Goal: Task Accomplishment & Management: Manage account settings

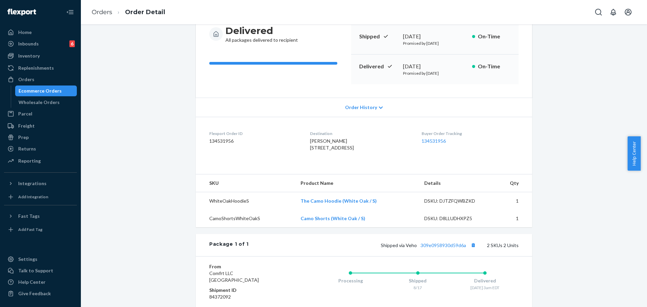
scroll to position [126, 0]
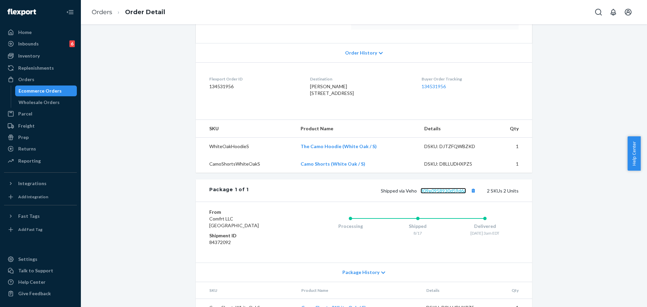
click at [456, 194] on link "309e0958930d59d6a" at bounding box center [442, 191] width 45 height 6
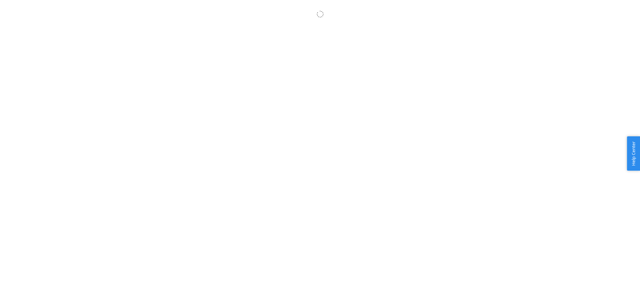
click at [257, 122] on body "× Help Center Username Get Started Inbounds Inventory Orders Billing Fast Tags …" at bounding box center [320, 160] width 640 height 307
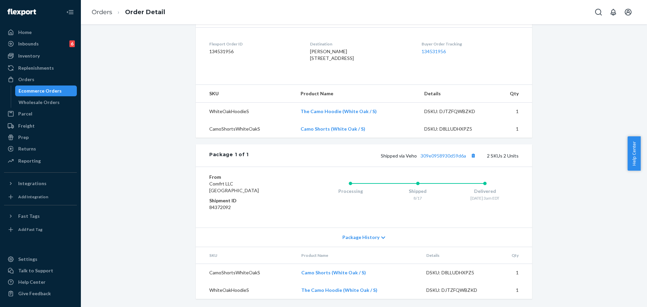
scroll to position [174, 0]
click at [450, 151] on div "Shipped via Veho 309e0958930d59d6a 2 SKUs 2 Units" at bounding box center [384, 155] width 270 height 9
click at [452, 155] on link "309e0958930d59d6a" at bounding box center [442, 156] width 45 height 6
click at [98, 13] on link "Orders" at bounding box center [102, 11] width 21 height 7
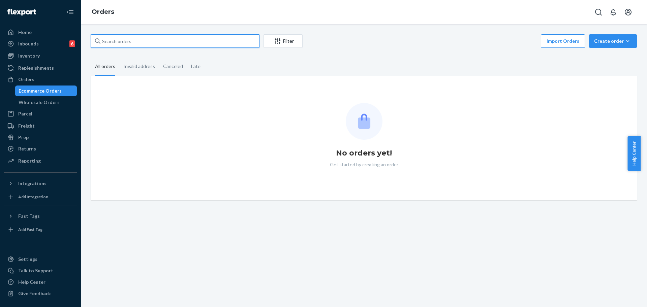
click at [171, 35] on input "text" at bounding box center [175, 40] width 168 height 13
paste input "#RJM2RN0DEL"
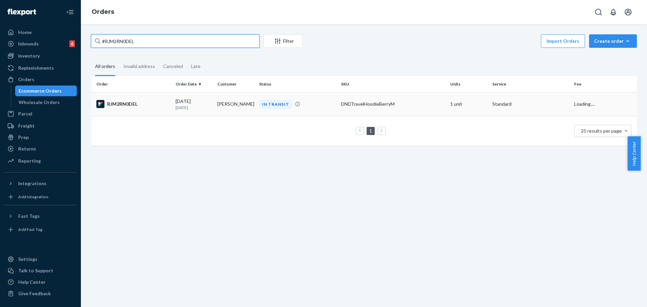
type input "#RJM2RN0DEL"
click at [431, 101] on div "DNDTravelHoodieBerryM" at bounding box center [393, 104] width 104 height 7
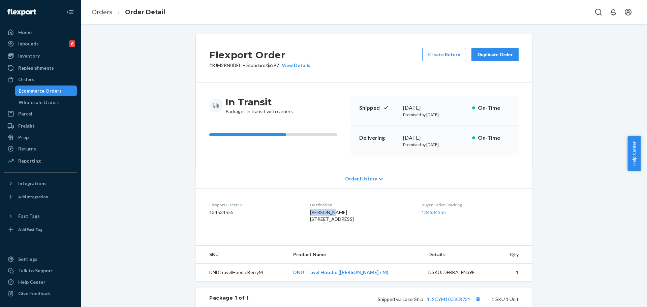
drag, startPoint x: 325, startPoint y: 211, endPoint x: 300, endPoint y: 212, distance: 25.3
click at [300, 212] on dl "Flexport Order ID 134534555 Destination Kenny Cook 6518 Milwaukee St Apt 518 Ma…" at bounding box center [364, 213] width 336 height 51
click at [310, 211] on span "Kenny Cook 6518 Milwaukee St Apt 518 Madison, WI 53718-6554 US" at bounding box center [332, 215] width 44 height 12
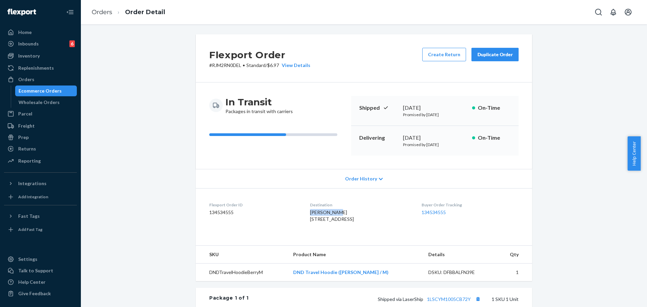
click at [310, 211] on span "Kenny Cook 6518 Milwaukee St Apt 518 Madison, WI 53718-6554 US" at bounding box center [332, 215] width 44 height 12
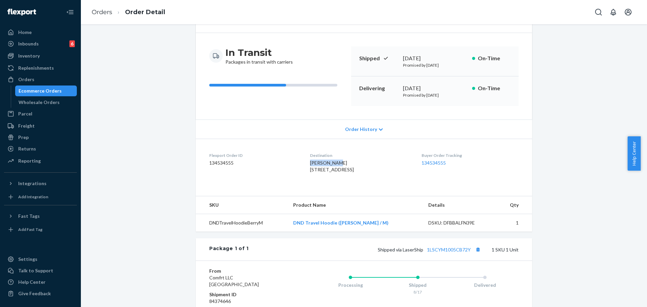
scroll to position [66, 0]
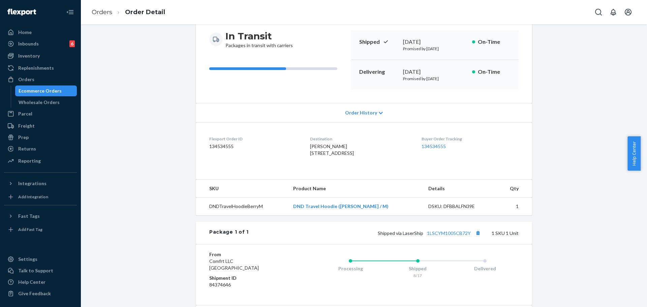
click at [453, 244] on div "Package 1 of 1 Shipped via LaserShip 1LSCYM1005CB72Y 1 SKU 1 Unit" at bounding box center [364, 233] width 336 height 22
click at [452, 236] on link "1LSCYM1005CB72Y" at bounding box center [449, 233] width 44 height 6
drag, startPoint x: 327, startPoint y: 145, endPoint x: 287, endPoint y: 145, distance: 39.4
click at [287, 145] on dl "Flexport Order ID 134534555 Destination Kenny Cook 6518 Milwaukee St Apt 518 Ma…" at bounding box center [364, 147] width 336 height 51
click at [310, 147] on span "Kenny Cook 6518 Milwaukee St Apt 518 Madison, WI 53718-6554 US" at bounding box center [332, 149] width 44 height 12
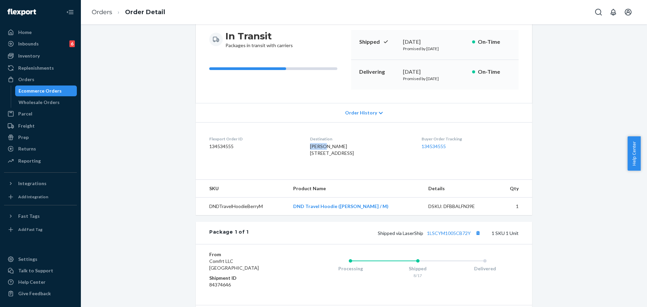
click at [310, 147] on span "Kenny Cook 6518 Milwaukee St Apt 518 Madison, WI 53718-6554 US" at bounding box center [332, 149] width 44 height 12
drag, startPoint x: 437, startPoint y: 250, endPoint x: 357, endPoint y: 232, distance: 81.5
click at [436, 237] on div "Shipped via LaserShip 1LSCYM1005CB72Y 1 SKU 1 Unit" at bounding box center [384, 233] width 270 height 9
click at [454, 236] on link "1LSCYM1005CB72Y" at bounding box center [449, 233] width 44 height 6
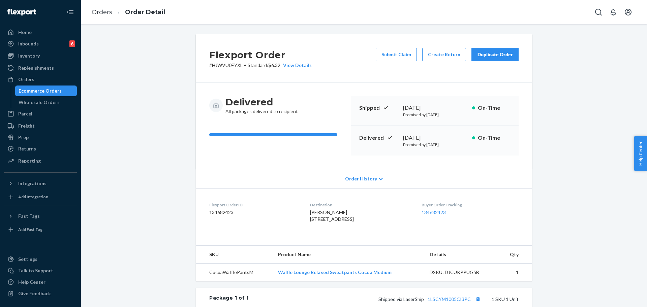
drag, startPoint x: 640, startPoint y: 107, endPoint x: 644, endPoint y: 138, distance: 31.2
click at [640, 138] on body "Home Inbounds 6 Shipping Plans Problems 6 Inventory Products Replenishments Ord…" at bounding box center [323, 153] width 647 height 307
click at [637, 103] on div "Flexport Order # HJWVU0EYXL • Standard / $6.32 View Details Submit Claim Create…" at bounding box center [364, 165] width 566 height 283
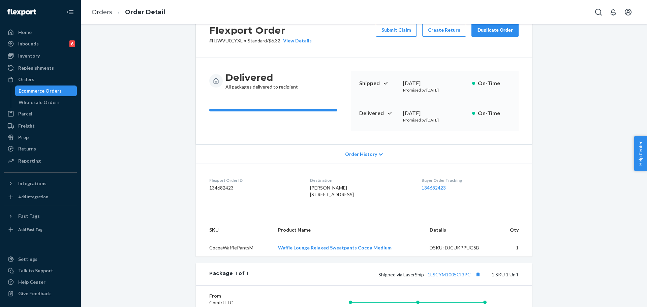
scroll to position [70, 0]
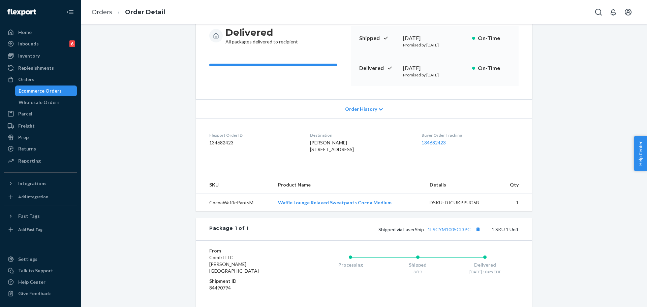
click at [445, 240] on div "Package 1 of 1 Shipped via LaserShip 1LSCYM1005CI3PC 1 SKU 1 Unit" at bounding box center [364, 229] width 336 height 22
click at [442, 232] on link "1LSCYM1005CI3PC" at bounding box center [448, 230] width 43 height 6
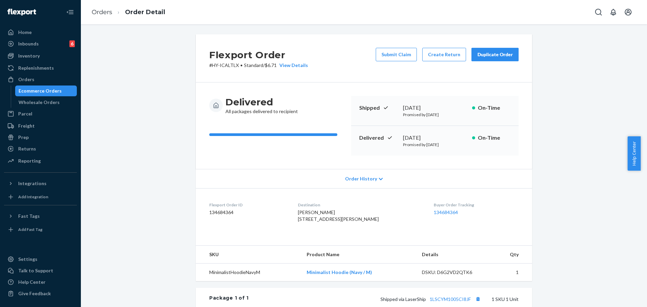
scroll to position [139, 0]
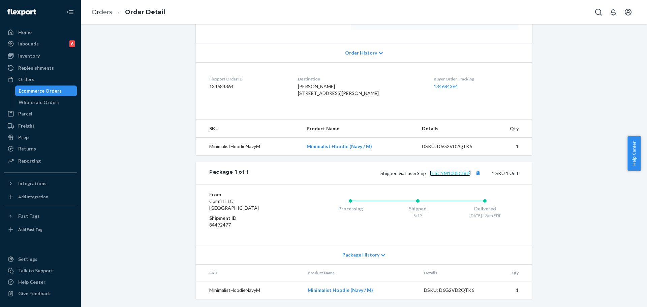
click at [457, 171] on link "1LSCYM1005CI8JF" at bounding box center [449, 173] width 41 height 6
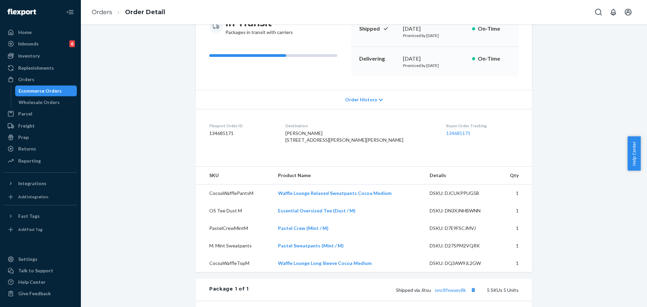
scroll to position [236, 0]
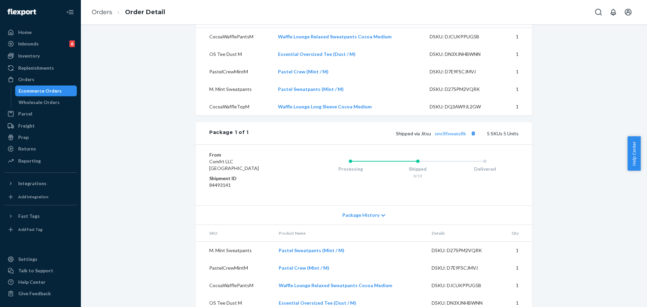
click at [453, 138] on div "Shipped via Jitsu smc8fxwaey8k 5 SKUs 5 Units" at bounding box center [384, 133] width 270 height 9
click at [454, 136] on link "smc8fxwaey8k" at bounding box center [449, 134] width 31 height 6
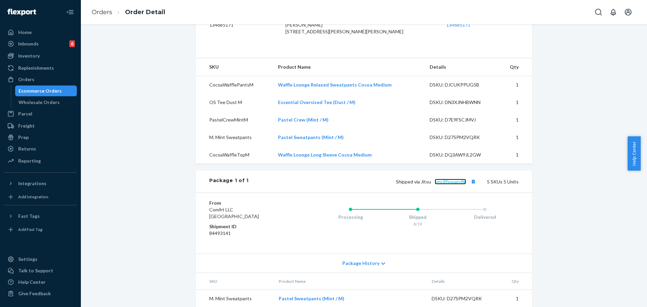
scroll to position [142, 0]
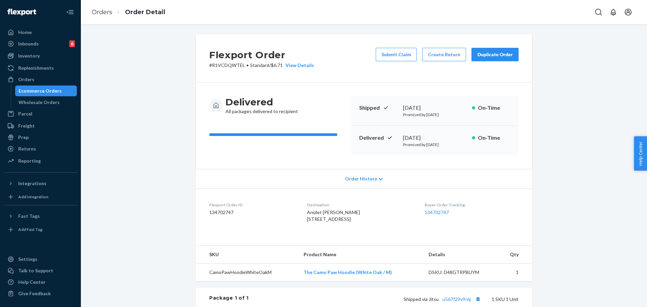
scroll to position [139, 0]
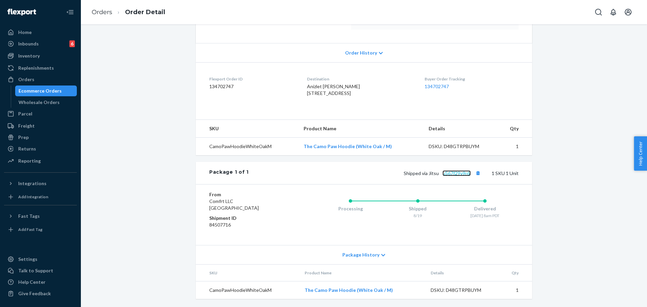
click at [446, 173] on link "u567f29v9r6j" at bounding box center [456, 173] width 28 height 6
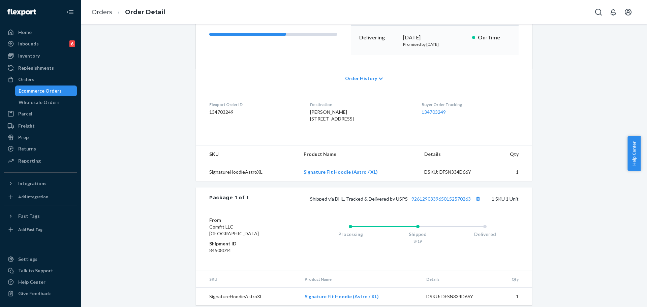
scroll to position [120, 0]
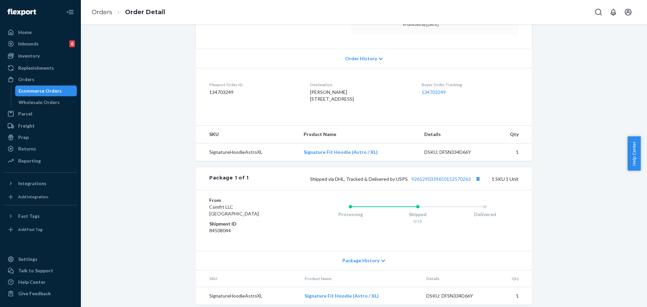
click at [445, 183] on div "Shipped via DHL, Tracked & Delivered by USPS 9261290339650152570263 1 SKU 1 Unit" at bounding box center [384, 178] width 270 height 9
click at [443, 183] on div "Shipped via DHL, Tracked & Delivered by USPS 9261290339650152570263 1 SKU 1 Unit" at bounding box center [384, 178] width 270 height 9
click at [441, 182] on link "9261290339650152570263" at bounding box center [440, 179] width 59 height 6
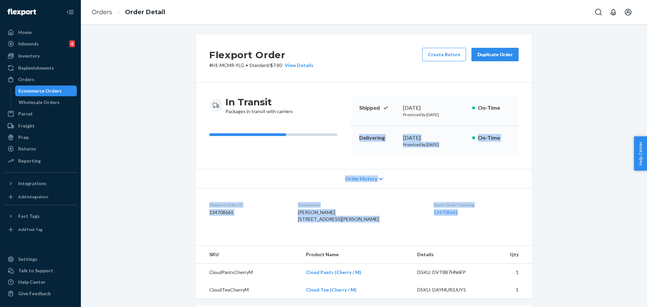
drag, startPoint x: 637, startPoint y: 109, endPoint x: 631, endPoint y: 214, distance: 104.9
click at [631, 214] on div "Flexport Order # H1-MCMR-YLG • Standard / $7.80 View Details Create Return Dupl…" at bounding box center [364, 165] width 566 height 283
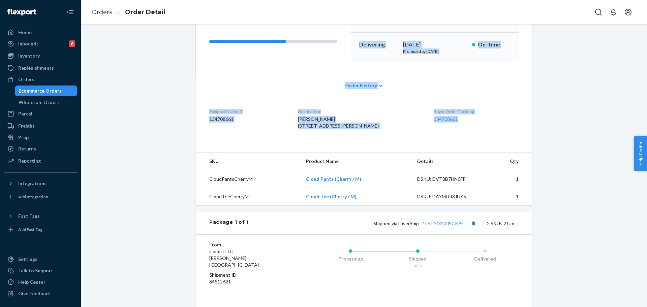
scroll to position [142, 0]
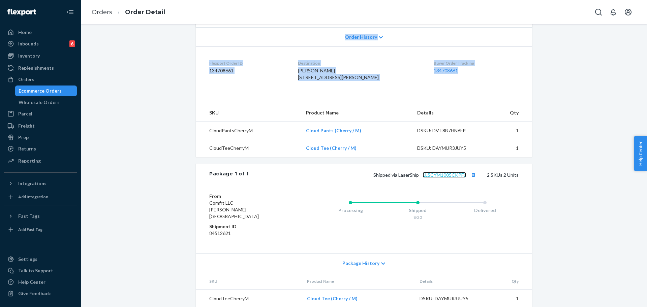
click at [456, 178] on link "1LSCYM1005CKPFL" at bounding box center [443, 175] width 43 height 6
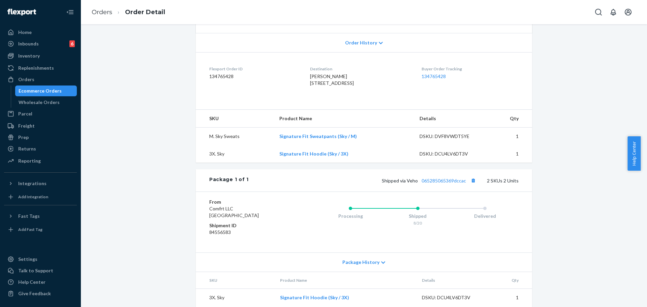
scroll to position [174, 0]
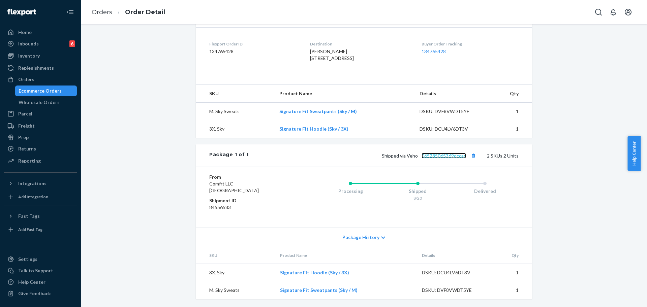
click at [446, 157] on link "065285065369dccac" at bounding box center [443, 156] width 44 height 6
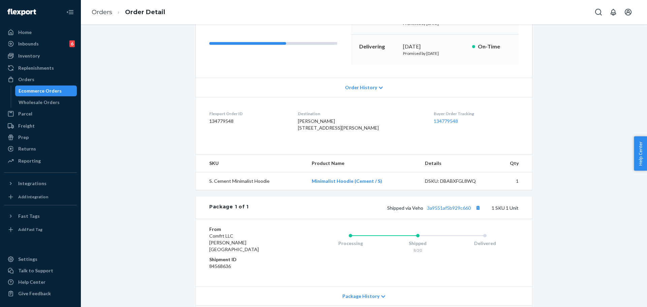
scroll to position [139, 0]
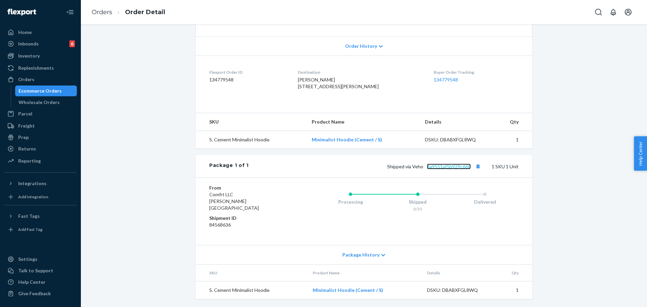
click at [441, 169] on link "3a9551af5b929c660" at bounding box center [449, 167] width 44 height 6
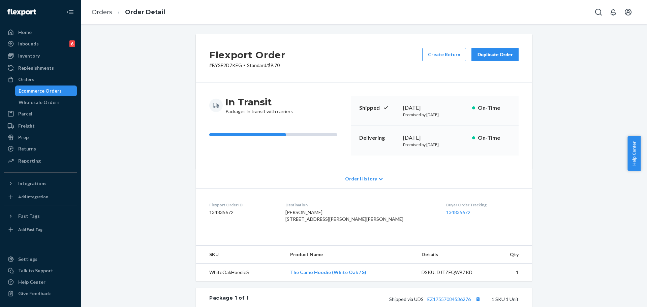
scroll to position [139, 0]
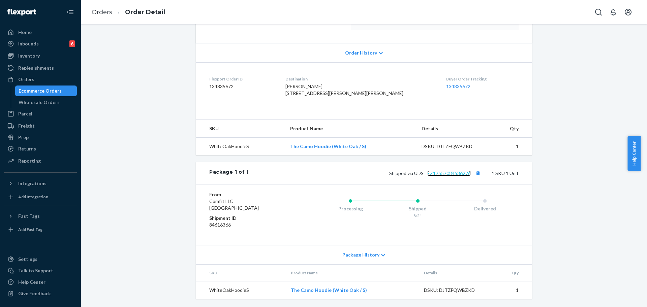
click at [444, 170] on link "EZ17557084536276" at bounding box center [448, 173] width 43 height 6
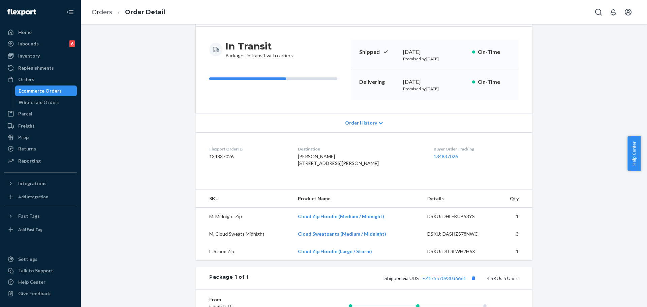
scroll to position [227, 0]
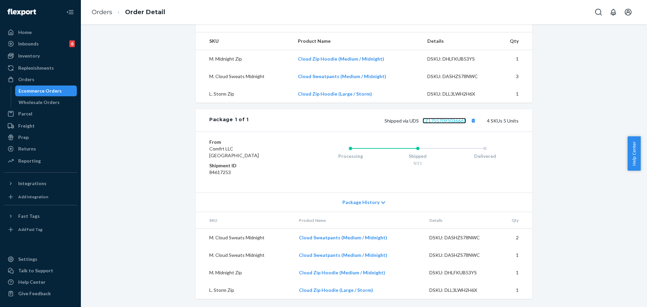
click at [430, 118] on link "EZ17557093036661" at bounding box center [443, 121] width 43 height 6
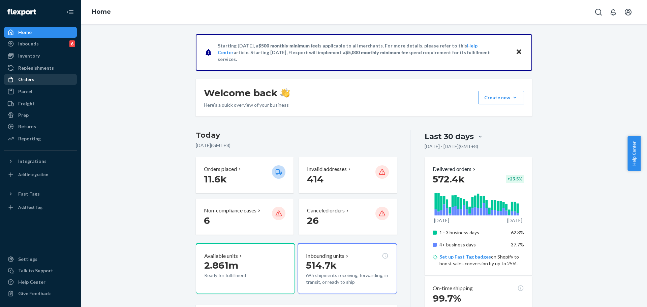
click at [11, 75] on div "Orders" at bounding box center [40, 79] width 71 height 9
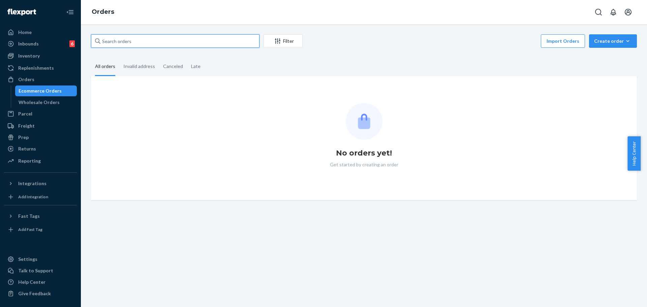
click at [126, 41] on input "text" at bounding box center [175, 40] width 168 height 13
paste input "254161137"
type input "254161137"
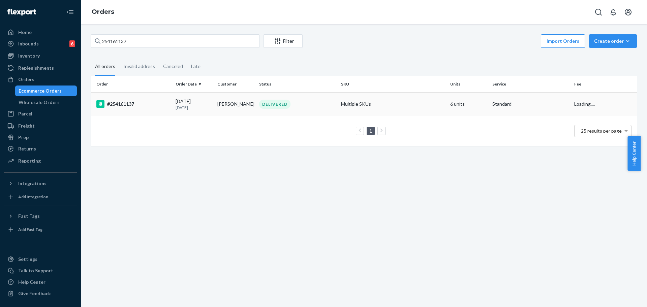
click at [364, 101] on td "Multiple SKUs" at bounding box center [392, 104] width 109 height 24
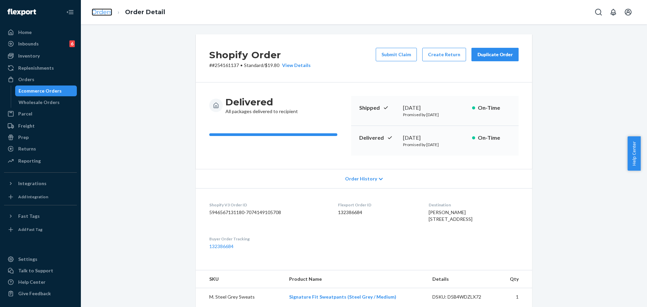
click at [94, 13] on link "Orders" at bounding box center [102, 11] width 21 height 7
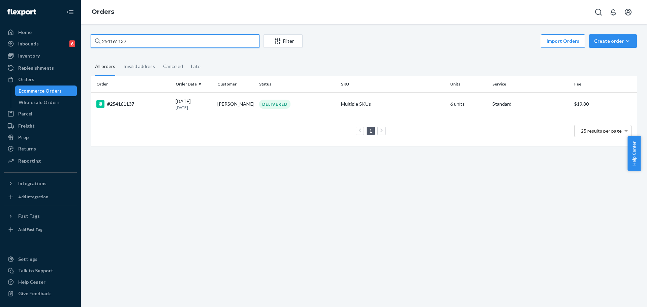
click at [147, 34] on input "254161137" at bounding box center [175, 40] width 168 height 13
click at [147, 34] on div "254161137 Filter Import Orders Create order Ecommerce order Removal order All o…" at bounding box center [364, 165] width 566 height 283
paste input "508979"
type input "254508979"
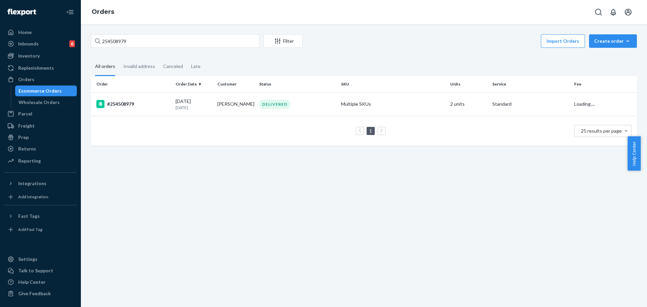
drag, startPoint x: 379, startPoint y: 101, endPoint x: 332, endPoint y: 90, distance: 48.0
click at [379, 101] on td "Multiple SKUs" at bounding box center [392, 104] width 109 height 24
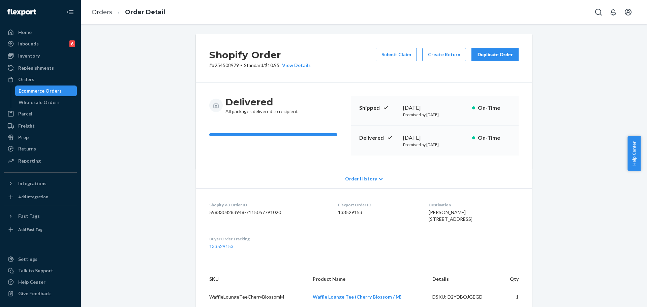
click at [388, 47] on div "Shopify Order # #254508979 • Standard / $10.95 View Details Submit Claim Create…" at bounding box center [364, 58] width 336 height 48
click at [390, 55] on button "Submit Claim" at bounding box center [395, 54] width 41 height 13
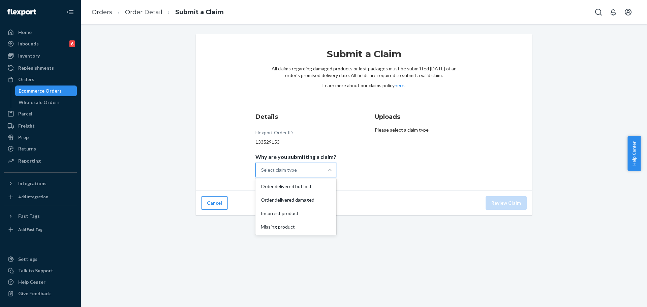
click at [303, 168] on div "Select claim type" at bounding box center [290, 169] width 68 height 13
click at [262, 168] on input "Why are you submitting a claim? option Order delivered but lost focused, 1 of 4…" at bounding box center [261, 170] width 1 height 7
click at [310, 189] on div "Order delivered but lost" at bounding box center [296, 186] width 78 height 13
click at [262, 173] on input "Why are you submitting a claim? option Order delivered but lost focused, 1 of 4…" at bounding box center [261, 170] width 1 height 7
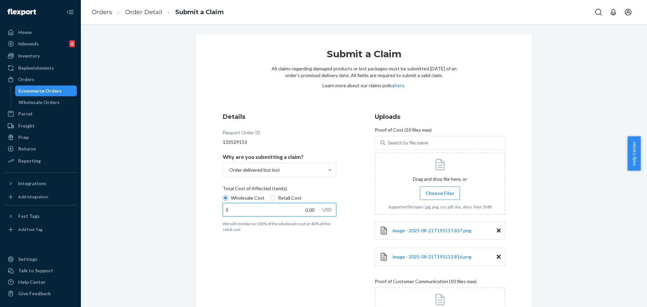
click at [303, 211] on input "0.00" at bounding box center [270, 209] width 95 height 13
type input "52.00"
click at [568, 208] on div "Submit a Claim All claims regarding damaged products or lost packages must be s…" at bounding box center [364, 213] width 556 height 359
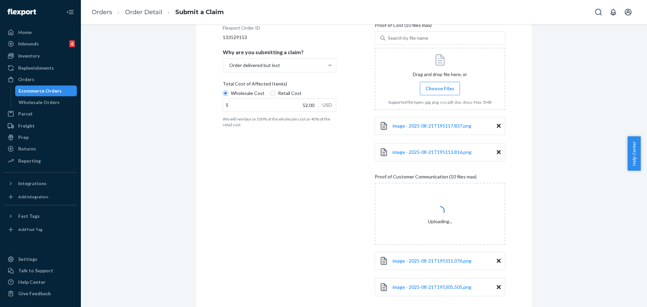
scroll to position [139, 0]
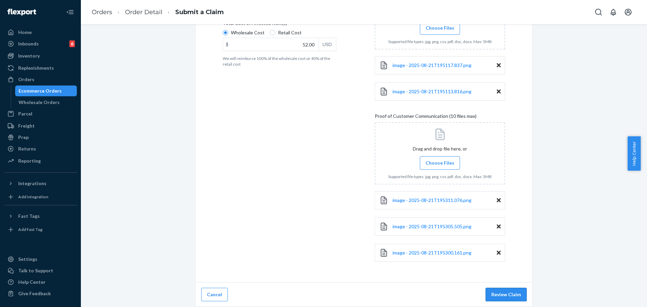
click at [512, 295] on button "Review Claim" at bounding box center [505, 294] width 41 height 13
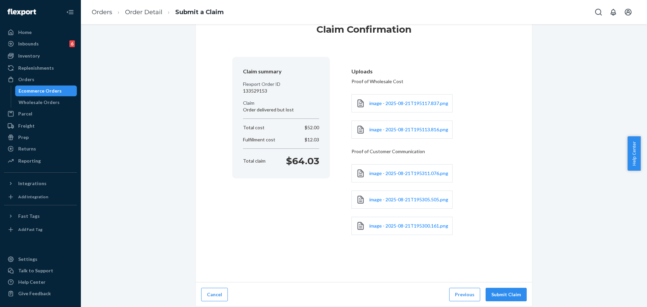
scroll to position [25, 0]
click at [509, 289] on button "Submit Claim" at bounding box center [505, 294] width 41 height 13
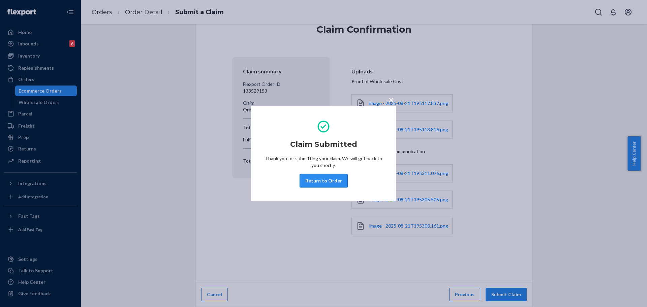
click at [307, 179] on button "Return to Order" at bounding box center [323, 180] width 48 height 13
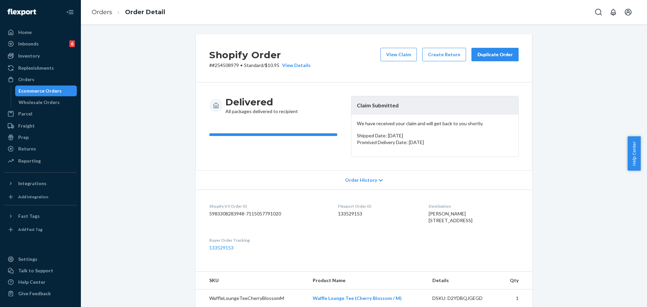
click at [216, 63] on p "# #254508979 • Standard / $10.95 View Details" at bounding box center [259, 65] width 101 height 7
copy p "254508979"
drag, startPoint x: 27, startPoint y: 80, endPoint x: 73, endPoint y: 55, distance: 52.4
click at [27, 80] on div "Orders" at bounding box center [26, 79] width 16 height 7
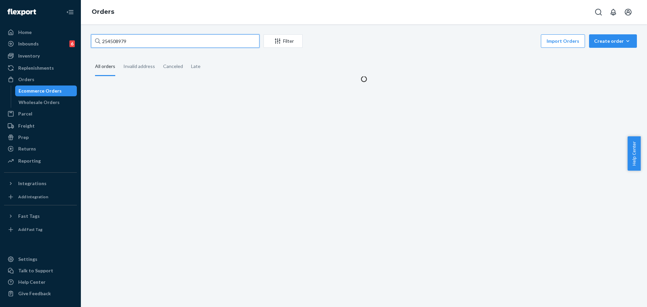
click at [136, 37] on input "254508979" at bounding box center [175, 40] width 168 height 13
paste input "#254548036"
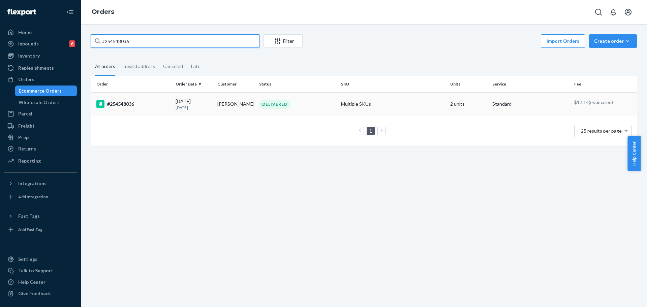
type input "#254548036"
click at [434, 97] on td "Multiple SKUs" at bounding box center [392, 104] width 109 height 24
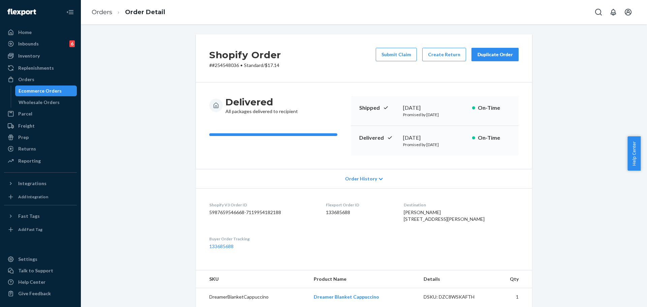
drag, startPoint x: 646, startPoint y: 151, endPoint x: 645, endPoint y: 203, distance: 52.5
click at [640, 203] on body "Home Inbounds 6 Shipping Plans Problems 6 Inventory Products Replenishments Ord…" at bounding box center [323, 153] width 647 height 307
click at [610, 186] on div "Shopify Order # #254548036 • Standard / $17.14 Submit Claim Create Return Dupli…" at bounding box center [364, 263] width 556 height 458
drag, startPoint x: 645, startPoint y: 159, endPoint x: 632, endPoint y: 219, distance: 62.0
click at [632, 219] on body "Home Inbounds 6 Shipping Plans Problems 6 Inventory Products Replenishments Ord…" at bounding box center [323, 153] width 647 height 307
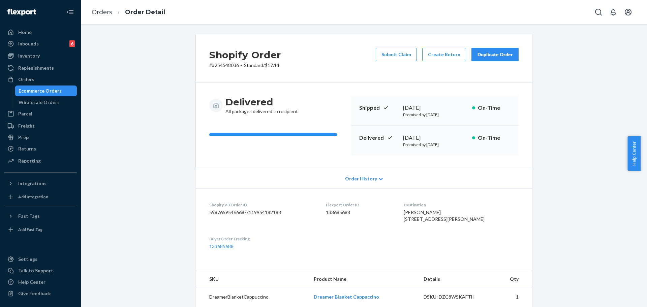
click at [616, 202] on div "Shopify Order # #254548036 • Standard / $17.14 Submit Claim Create Return Dupli…" at bounding box center [364, 263] width 556 height 458
click at [392, 58] on button "Submit Claim" at bounding box center [395, 54] width 41 height 13
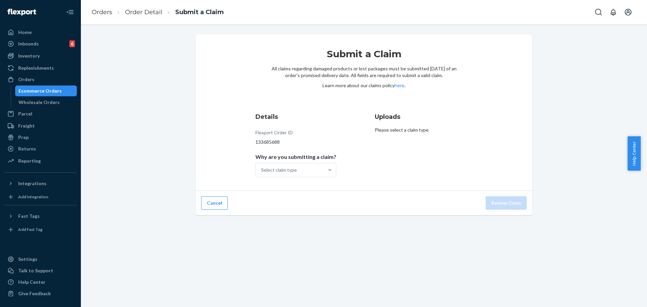
click at [310, 183] on div "Submit a Claim All claims regarding damaged products or lost packages must be s…" at bounding box center [364, 112] width 336 height 157
click at [324, 174] on div at bounding box center [330, 169] width 12 height 13
click at [262, 173] on input "Why are you submitting a claim? Select claim type" at bounding box center [261, 170] width 1 height 7
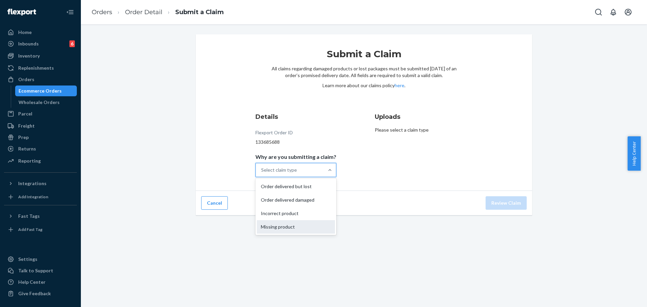
click at [293, 225] on div "Missing product" at bounding box center [296, 226] width 78 height 13
click at [262, 173] on input "Why are you submitting a claim? option Missing product focused, 4 of 4. 4 resul…" at bounding box center [261, 170] width 1 height 7
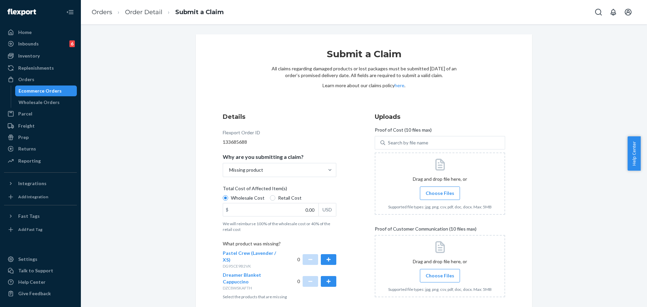
drag, startPoint x: 646, startPoint y: 147, endPoint x: 646, endPoint y: 211, distance: 63.3
click at [640, 211] on body "Home Inbounds 6 Shipping Plans Problems 6 Inventory Products Replenishments Ord…" at bounding box center [323, 153] width 647 height 307
click at [321, 283] on button "button" at bounding box center [328, 281] width 15 height 11
click at [345, 174] on div "Details Flexport Order ID 133685688 Why are you submitting a claim? Missing pro…" at bounding box center [288, 207] width 130 height 198
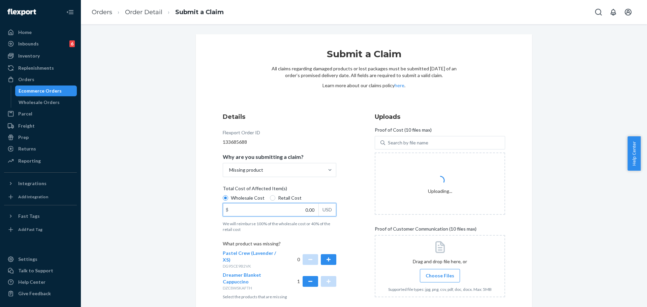
click at [296, 210] on input "0.00" at bounding box center [270, 209] width 95 height 13
type input "16.99"
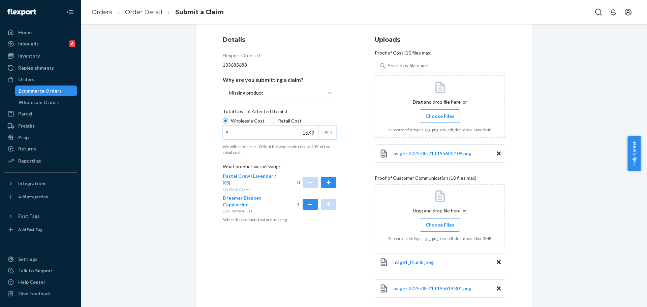
scroll to position [113, 0]
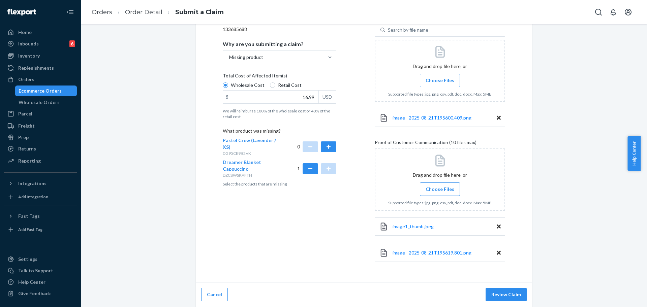
click at [511, 302] on div "Cancel Review Claim" at bounding box center [364, 295] width 336 height 25
click at [511, 289] on button "Review Claim" at bounding box center [505, 294] width 41 height 13
click at [510, 291] on button "Review Claim" at bounding box center [505, 294] width 41 height 13
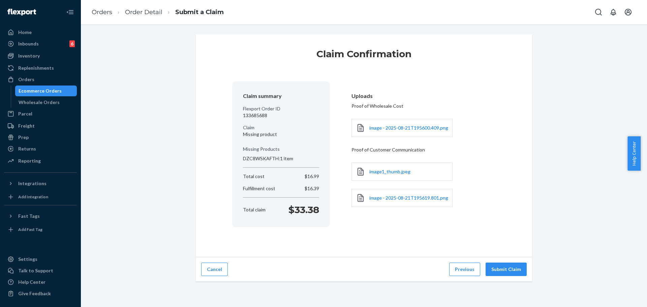
scroll to position [0, 0]
click at [503, 293] on div "Claim Confirmation Claim summary Flexport Order ID 133685688 Claim Missing prod…" at bounding box center [364, 165] width 566 height 283
click at [503, 267] on button "Submit Claim" at bounding box center [505, 269] width 41 height 13
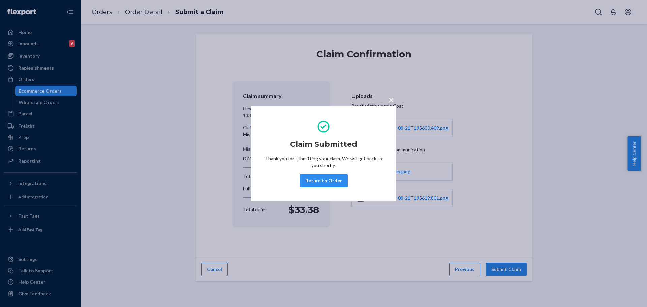
click at [346, 186] on div "Claim Submitted Thank you for submitting your claim. We will get back to you sh…" at bounding box center [323, 153] width 118 height 73
click at [328, 184] on button "Return to Order" at bounding box center [323, 180] width 48 height 13
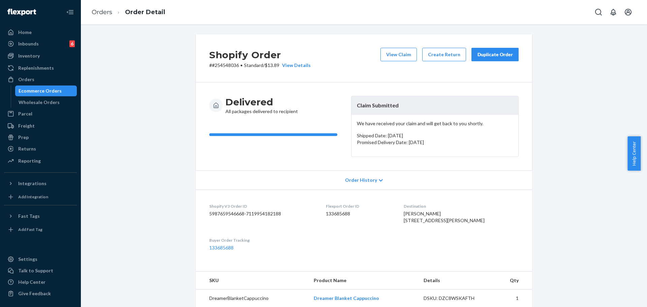
click at [231, 67] on p "# #254548036 • Standard / $13.89 View Details" at bounding box center [259, 65] width 101 height 7
copy p "254548036"
click at [48, 83] on div "Orders" at bounding box center [40, 79] width 71 height 9
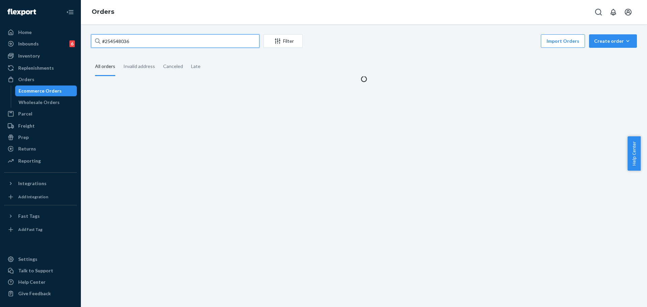
click at [138, 45] on input "#254548036" at bounding box center [175, 40] width 168 height 13
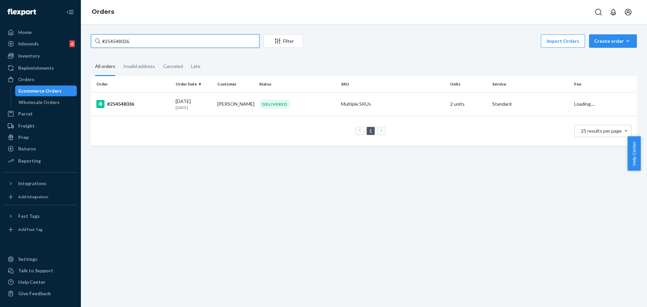
paste input "253590175"
type input "253590175"
click at [436, 104] on td "Multiple SKUs" at bounding box center [392, 104] width 109 height 24
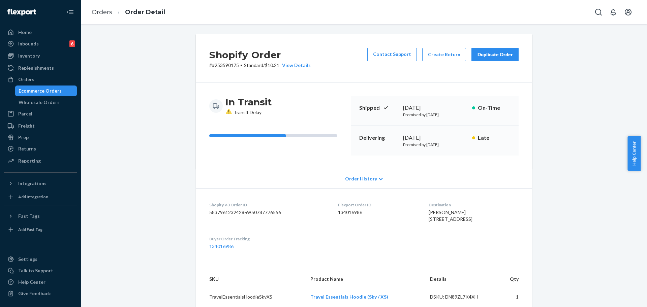
click at [477, 55] on div "Duplicate Order" at bounding box center [495, 54] width 36 height 7
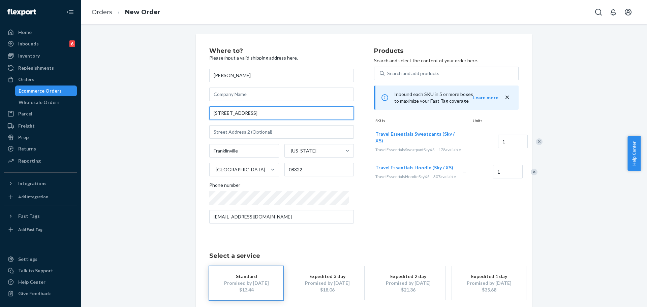
click at [310, 110] on input "[STREET_ADDRESS]" at bounding box center [281, 112] width 144 height 13
paste input "[STREET_ADDRESS]."
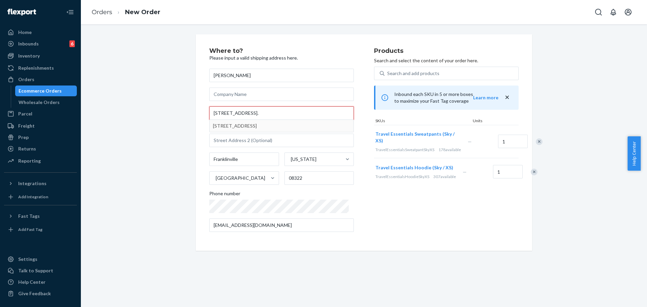
type input "[STREET_ADDRESS]."
type input "Franklin"
type input "[STREET_ADDRESS]"
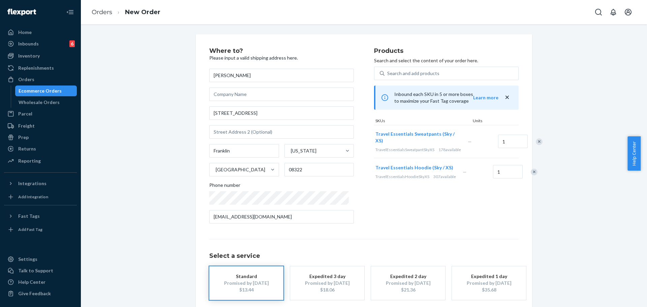
drag, startPoint x: 643, startPoint y: 170, endPoint x: 645, endPoint y: 207, distance: 37.5
click at [640, 207] on body "Home Inbounds 6 Shipping Plans Problems 6 Inventory Products Replenishments Ord…" at bounding box center [323, 153] width 647 height 307
click at [512, 230] on div "Where to? Please input a valid shipping address here. [PERSON_NAME] [STREET_ADD…" at bounding box center [363, 187] width 309 height 279
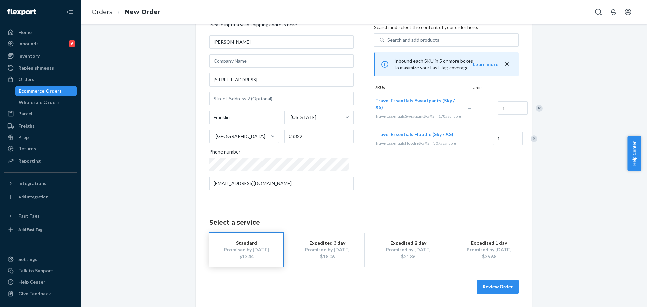
click at [495, 289] on button "Review Order" at bounding box center [498, 286] width 42 height 13
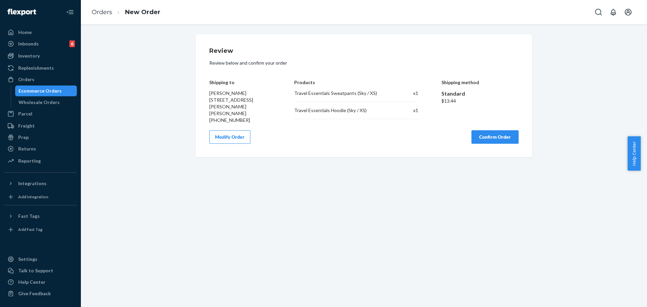
scroll to position [0, 0]
click at [504, 131] on button "Confirm Order" at bounding box center [494, 136] width 47 height 13
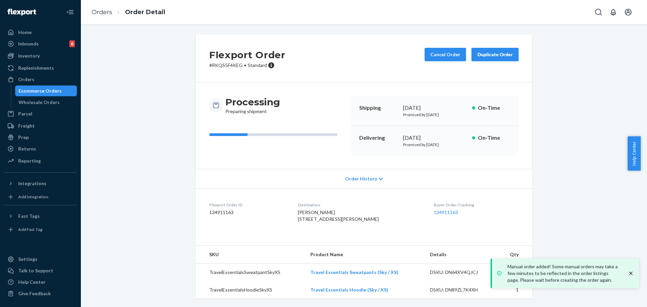
click at [88, 27] on div "Flexport Order # RKQS5F4KEG • Standard Cancel Order Duplicate Order Processing …" at bounding box center [364, 165] width 566 height 283
click at [33, 79] on div "Orders" at bounding box center [26, 79] width 16 height 7
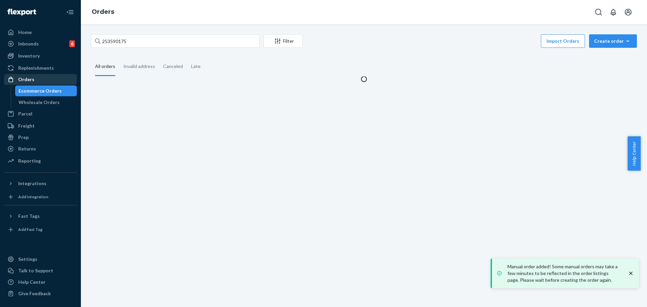
click at [26, 80] on div "Orders" at bounding box center [26, 79] width 16 height 7
click at [137, 42] on input "253590175" at bounding box center [175, 40] width 168 height 13
paste input "#254547082"
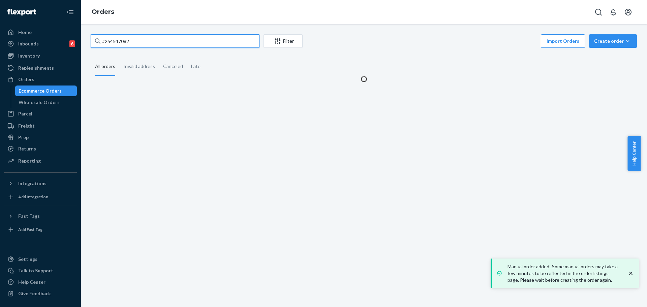
paste input "#254547082"
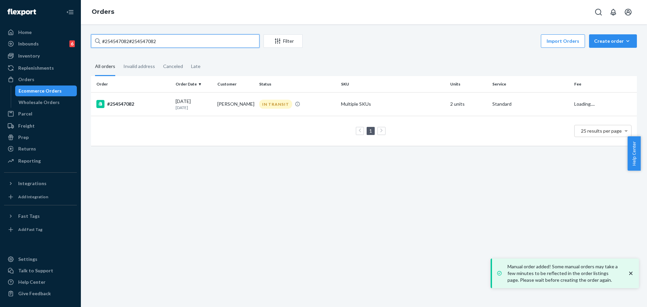
click at [220, 46] on input "#254547082#254547082" at bounding box center [175, 40] width 168 height 13
click at [214, 38] on input "#254547082#254547082" at bounding box center [175, 40] width 168 height 13
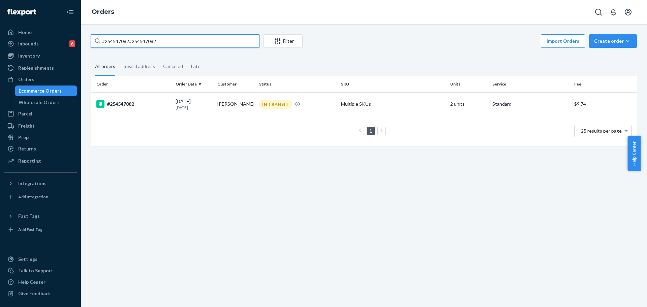
paste input "text"
type input "#254547082"
click at [372, 101] on td "Multiple SKUs" at bounding box center [392, 104] width 109 height 24
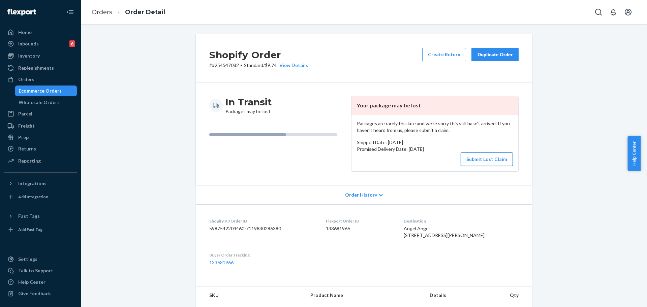
click at [483, 164] on button "Submit Lost Claim" at bounding box center [486, 159] width 52 height 13
click at [482, 157] on div "Shopify Order # #254547082 • Standard / $9.74 View Details Create Return Duplic…" at bounding box center [364, 165] width 566 height 283
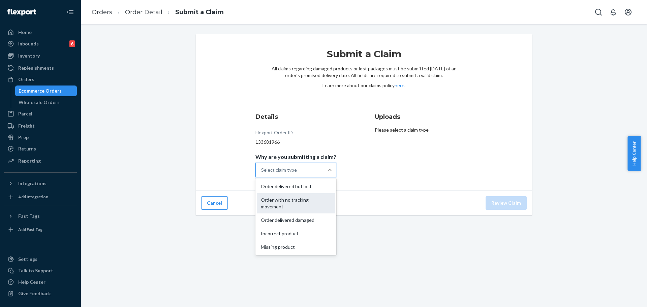
click at [317, 200] on div "Order with no tracking movement" at bounding box center [296, 203] width 78 height 20
click at [262, 173] on input "Why are you submitting a claim? option Order with no tracking movement focused,…" at bounding box center [261, 170] width 1 height 7
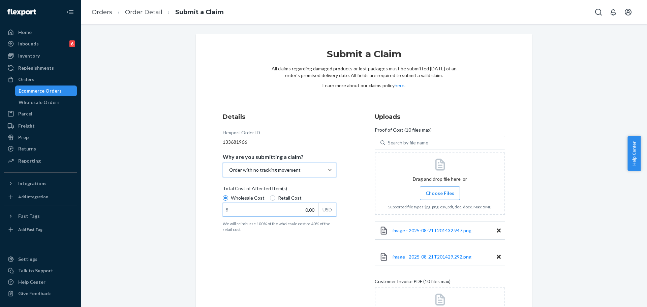
click at [293, 207] on input "0.00" at bounding box center [270, 209] width 95 height 13
type input "74.00"
drag, startPoint x: 646, startPoint y: 178, endPoint x: 646, endPoint y: 259, distance: 80.5
click at [640, 259] on body "Home Inbounds 6 Shipping Plans Problems 6 Inventory Products Replenishments Ord…" at bounding box center [323, 153] width 647 height 307
click at [600, 234] on div "Submit a Claim All claims regarding damaged products or lost packages must be s…" at bounding box center [364, 218] width 556 height 368
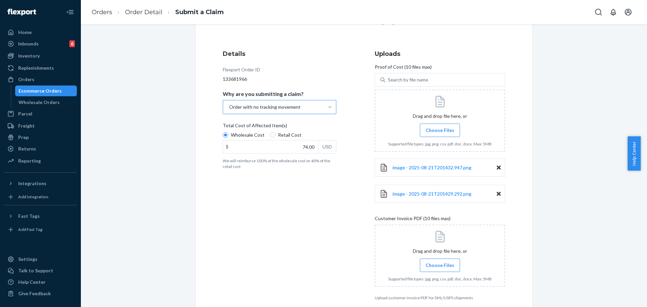
scroll to position [64, 0]
click at [582, 277] on div "Submit a Claim All claims regarding damaged products or lost packages must be s…" at bounding box center [364, 154] width 556 height 368
drag, startPoint x: 646, startPoint y: 168, endPoint x: 646, endPoint y: 234, distance: 65.7
click at [640, 234] on body "Home Inbounds 6 Shipping Plans Problems 6 Inventory Products Replenishments Ord…" at bounding box center [323, 153] width 647 height 307
click at [591, 267] on div "Submit a Claim All claims regarding damaged products or lost packages must be s…" at bounding box center [364, 154] width 556 height 368
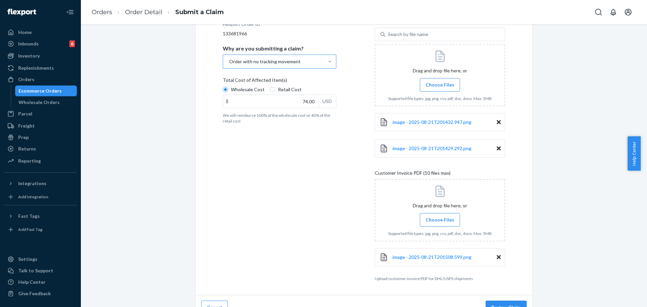
scroll to position [109, 0]
click at [489, 296] on div "Cancel Review Claim" at bounding box center [364, 307] width 336 height 25
click at [495, 303] on button "Review Claim" at bounding box center [505, 306] width 41 height 13
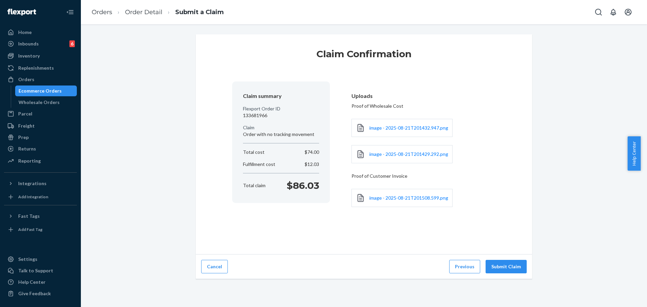
scroll to position [0, 0]
click at [501, 259] on div "Cancel Previous Submit Claim" at bounding box center [364, 267] width 336 height 25
click at [505, 264] on button "Submit Claim" at bounding box center [505, 266] width 41 height 13
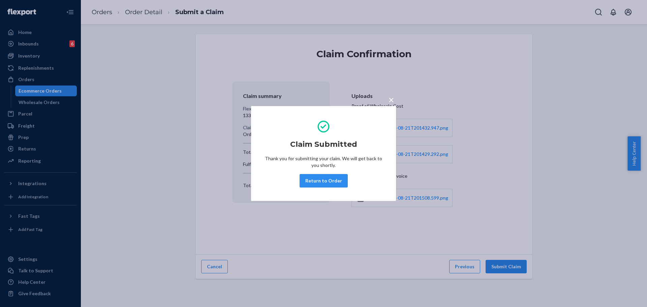
drag, startPoint x: 339, startPoint y: 181, endPoint x: 426, endPoint y: 222, distance: 96.6
click at [338, 181] on button "Return to Order" at bounding box center [323, 180] width 48 height 13
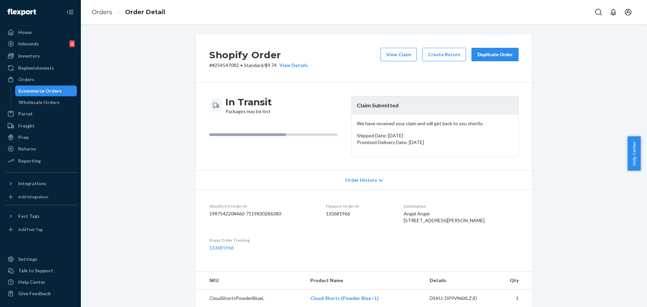
click at [222, 67] on p "# #254547082 • Standard / $9.74 View Details" at bounding box center [258, 65] width 99 height 7
copy p "254547082"
click at [506, 49] on button "Duplicate Order" at bounding box center [494, 54] width 47 height 13
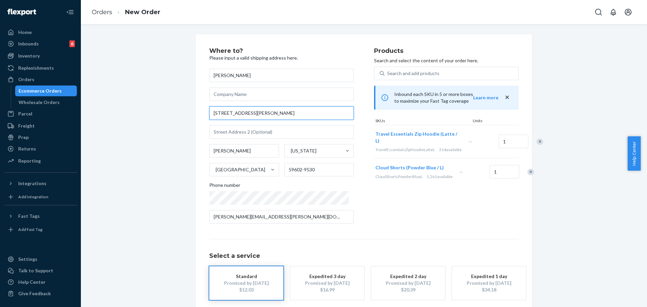
click at [258, 114] on input "[STREET_ADDRESS][PERSON_NAME]" at bounding box center [281, 112] width 144 height 13
paste input "Helena, [GEOGRAPHIC_DATA]. 50602"
type input "[STREET_ADDRESS][PERSON_NAME]"
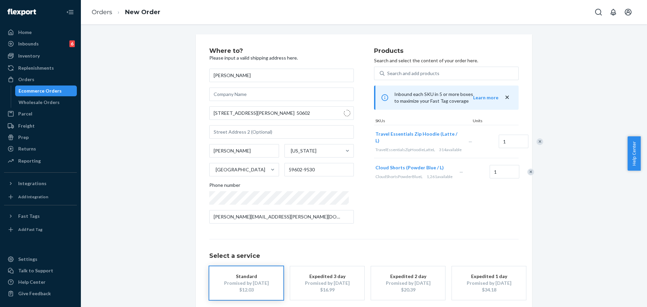
type input "59602"
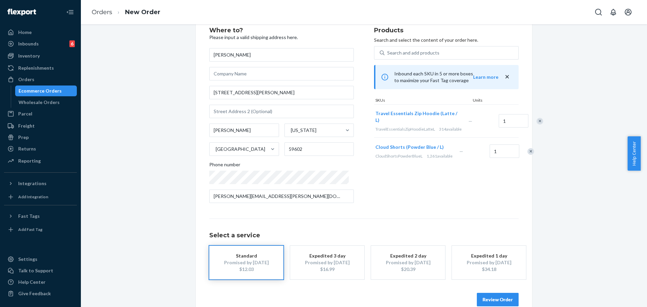
scroll to position [33, 0]
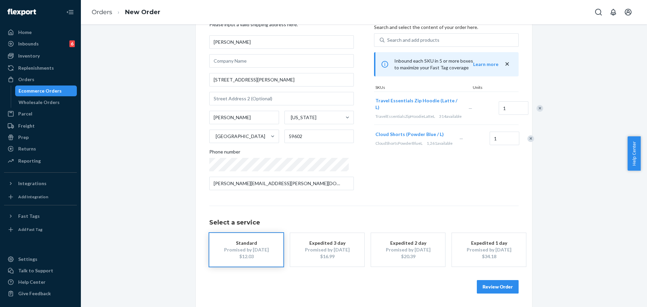
click at [479, 282] on button "Review Order" at bounding box center [498, 286] width 42 height 13
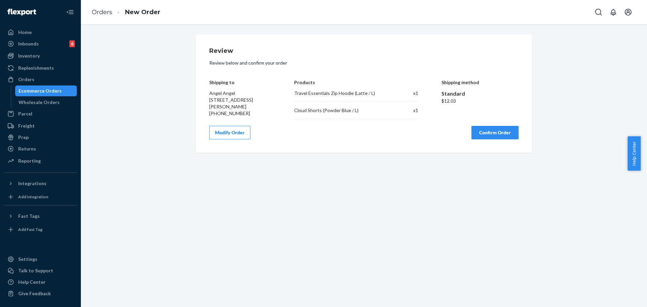
scroll to position [0, 0]
click at [485, 131] on button "Confirm Order" at bounding box center [494, 132] width 47 height 13
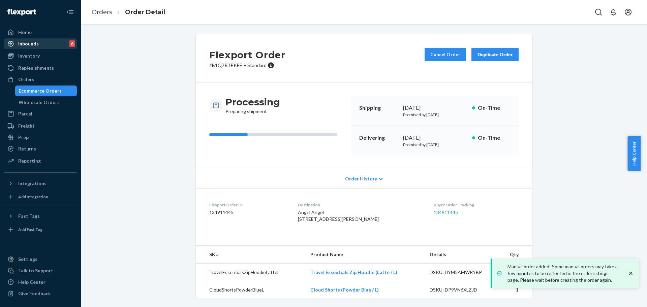
drag, startPoint x: 32, startPoint y: 79, endPoint x: 72, endPoint y: 47, distance: 50.3
click at [32, 79] on div "Orders" at bounding box center [26, 79] width 16 height 7
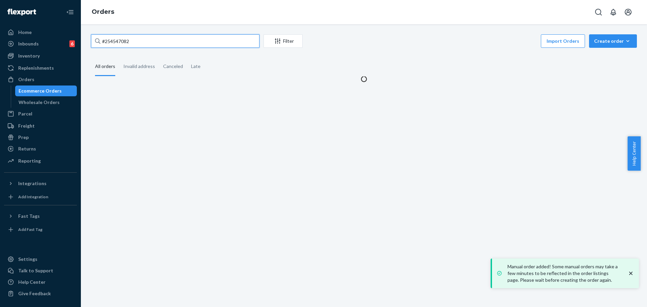
click at [132, 41] on input "#254547082" at bounding box center [175, 40] width 168 height 13
paste input "65444"
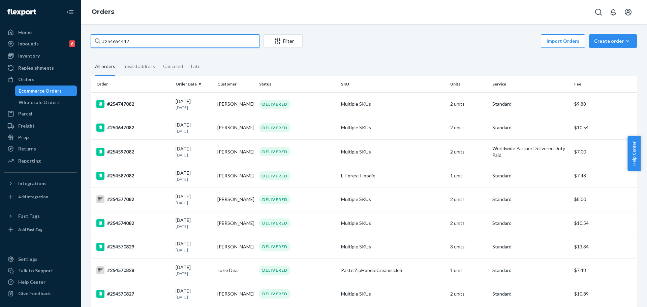
click at [185, 41] on input "#254654442" at bounding box center [175, 40] width 168 height 13
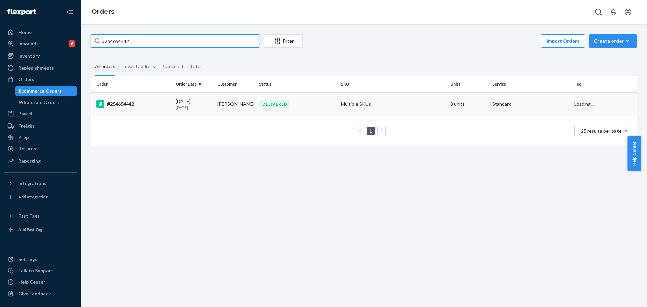
type input "#254654442"
click at [280, 94] on td "DELIVERED" at bounding box center [297, 104] width 82 height 24
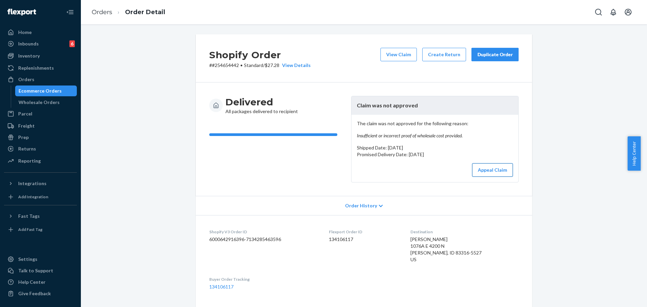
click at [484, 169] on button "Appeal Claim" at bounding box center [492, 169] width 41 height 13
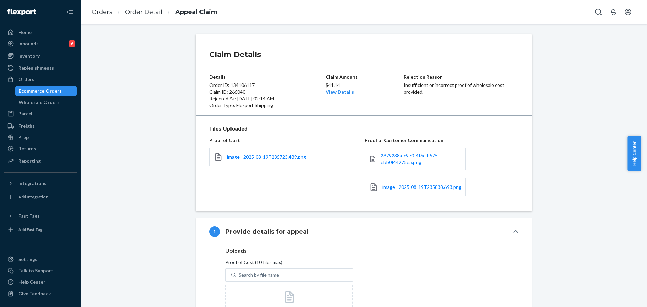
drag, startPoint x: 645, startPoint y: 163, endPoint x: 646, endPoint y: 222, distance: 58.6
click at [640, 222] on body "Home Inbounds 6 Shipping Plans Problems 6 Inventory Products Replenishments Ord…" at bounding box center [323, 153] width 647 height 307
click at [632, 235] on div "Claim Details Details Order ID: 134106117 Claim ID: 266040 Rejected At: [DATE] …" at bounding box center [364, 276] width 556 height 485
click at [422, 162] on link "2679238a-c970-4f6c-b575-ebb0f44275e5.png" at bounding box center [421, 158] width 80 height 13
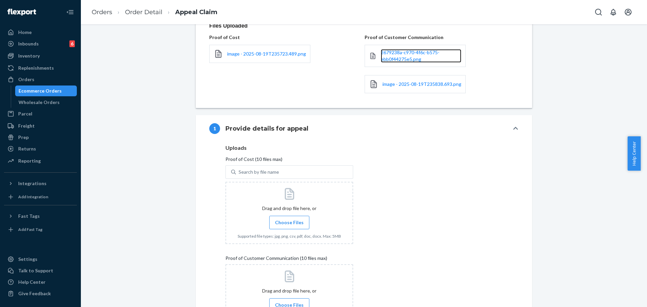
scroll to position [84, 0]
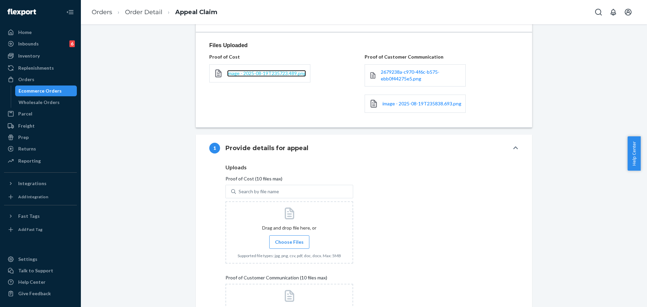
click at [263, 72] on span "image - 2025-08-19T235723.489.png" at bounding box center [266, 73] width 79 height 6
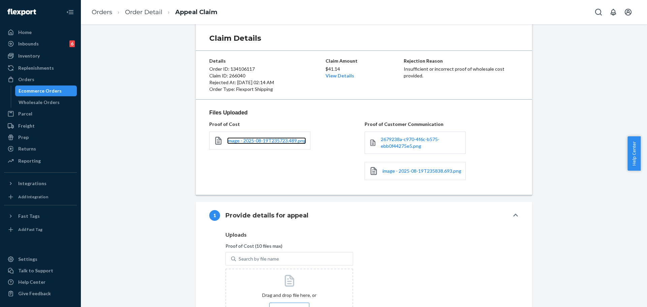
scroll to position [0, 0]
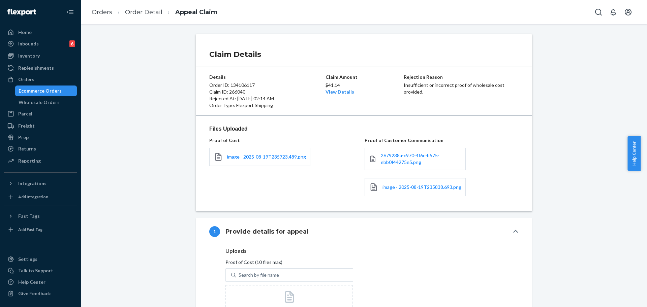
click at [399, 183] on div "image - 2025-08-19T235838.693.png" at bounding box center [414, 187] width 101 height 18
click at [404, 186] on span "image - 2025-08-19T235838.693.png" at bounding box center [421, 187] width 79 height 6
click at [388, 156] on span "2679238a-c970-4f6c-b575-ebb0f44275e5.png" at bounding box center [410, 159] width 59 height 12
click at [146, 14] on link "Order Detail" at bounding box center [143, 11] width 37 height 7
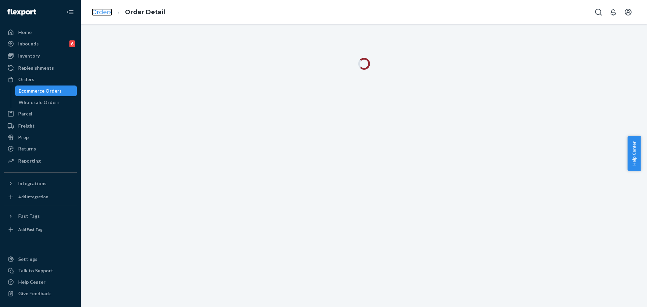
click at [104, 14] on link "Orders" at bounding box center [102, 11] width 21 height 7
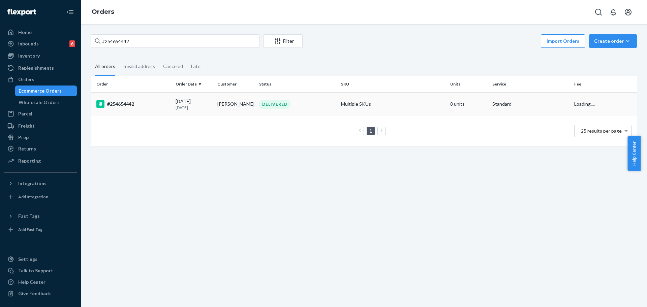
click at [323, 93] on td "DELIVERED" at bounding box center [297, 104] width 82 height 24
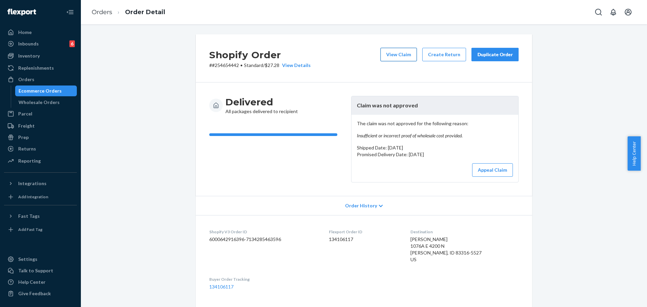
click at [402, 51] on button "View Claim" at bounding box center [398, 54] width 36 height 13
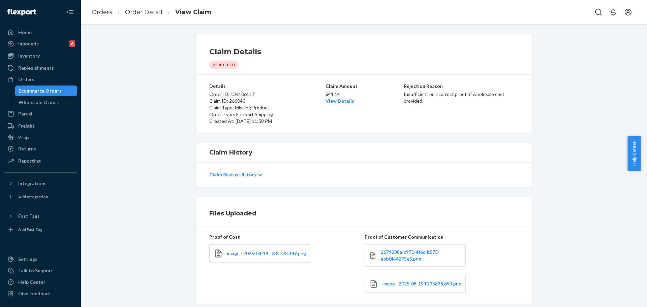
drag, startPoint x: 646, startPoint y: 143, endPoint x: 645, endPoint y: 244, distance: 100.7
click at [640, 244] on body "Home Inbounds 6 Shipping Plans Problems 6 Inventory Products Replenishments Ord…" at bounding box center [323, 153] width 647 height 307
click at [274, 254] on span "image - 2025-08-19T235723.489.png" at bounding box center [266, 254] width 79 height 6
click at [537, 123] on div "Claim Details Rejected Details Order ID: 134106117 Claim ID: 266040 Claim Type:…" at bounding box center [364, 83] width 556 height 98
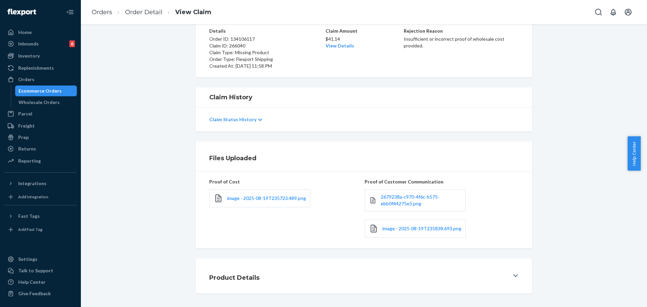
scroll to position [7, 0]
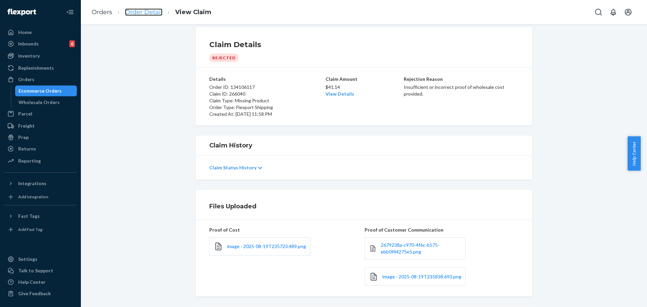
click at [150, 13] on link "Order Detail" at bounding box center [143, 11] width 37 height 7
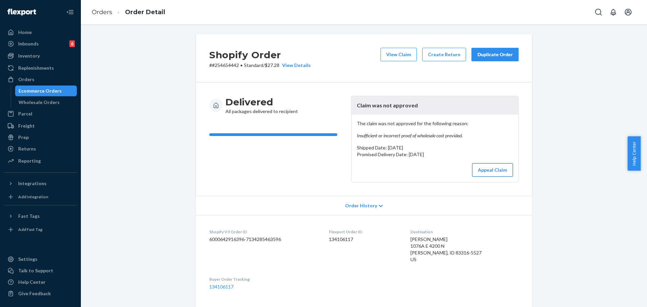
click at [497, 170] on button "Appeal Claim" at bounding box center [492, 169] width 41 height 13
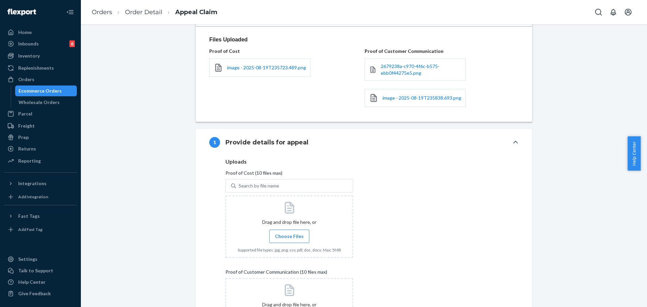
scroll to position [111, 0]
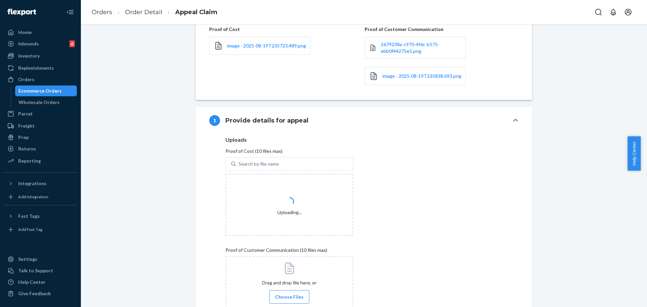
click at [418, 253] on div "Uploads Proof of Cost (10 files max) Search by file name Uploading... Proof of …" at bounding box center [363, 231] width 277 height 188
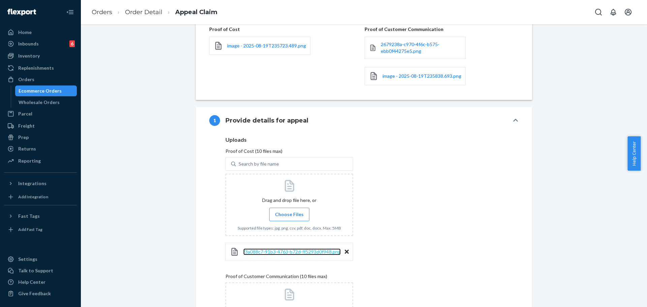
click at [299, 253] on span "f3a088c7-91b3-4763-b72d-ff5293d0f948.png" at bounding box center [291, 252] width 97 height 6
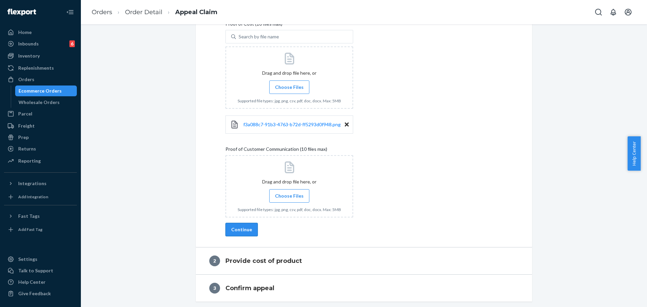
click at [242, 233] on button "Continue" at bounding box center [241, 229] width 32 height 13
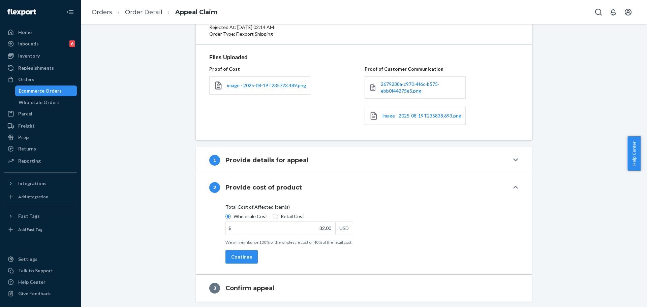
scroll to position [71, 0]
click at [240, 255] on button "Continue" at bounding box center [241, 256] width 32 height 13
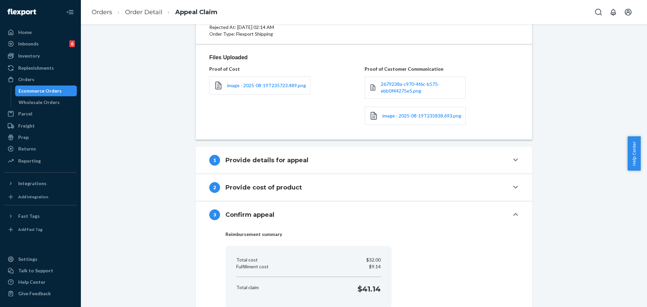
drag, startPoint x: 646, startPoint y: 198, endPoint x: 646, endPoint y: 276, distance: 77.8
click at [640, 276] on body "Home Inbounds 6 Shipping Plans Problems 6 Inventory Products Replenishments Ord…" at bounding box center [323, 153] width 647 height 307
click at [613, 248] on div "Claim Details Details Order ID: 134106117 Claim ID: 266040 Rejected At: [DATE] …" at bounding box center [364, 159] width 556 height 393
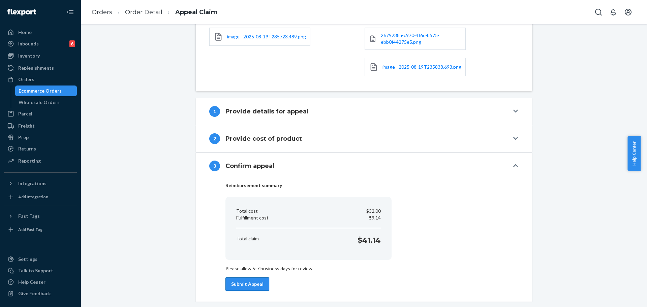
click at [240, 284] on button "Submit Appeal" at bounding box center [247, 283] width 44 height 13
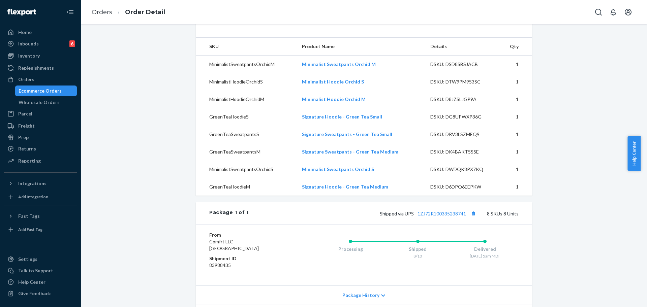
scroll to position [411, 0]
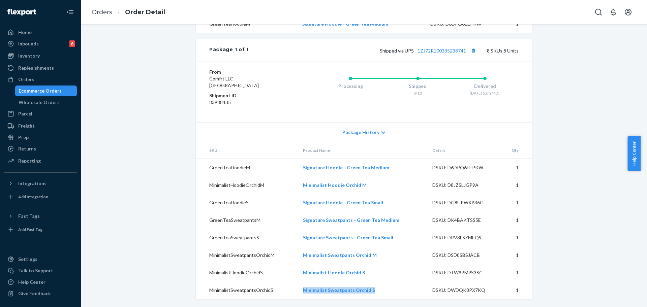
drag, startPoint x: 301, startPoint y: 290, endPoint x: 372, endPoint y: 290, distance: 71.4
click at [372, 290] on td "Minimalist Sweatpants Orchid S" at bounding box center [361, 291] width 129 height 18
copy link "Minimalist Sweatpants Orchid S"
drag, startPoint x: 25, startPoint y: 76, endPoint x: 83, endPoint y: 54, distance: 62.2
click at [25, 76] on div "Orders" at bounding box center [26, 79] width 16 height 7
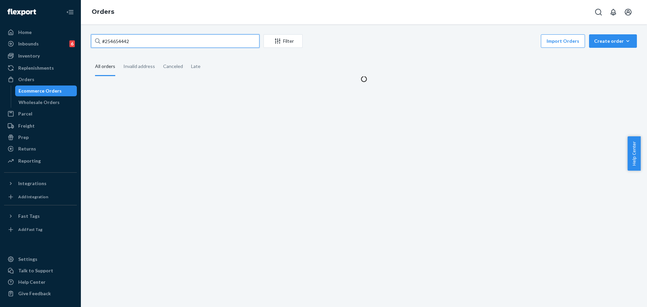
click at [163, 45] on input "#254654442" at bounding box center [175, 40] width 168 height 13
click at [163, 44] on input "#254654442" at bounding box center [175, 40] width 168 height 13
paste input "254702557"
type input "254702557"
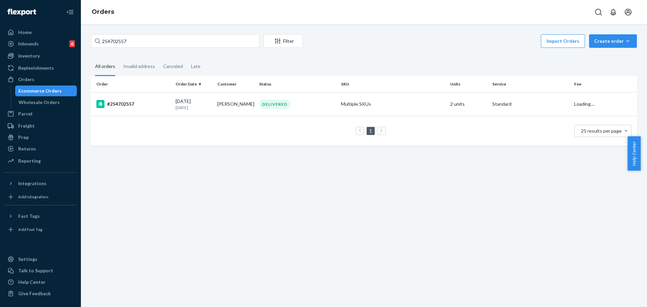
click at [308, 97] on td "DELIVERED" at bounding box center [297, 104] width 82 height 24
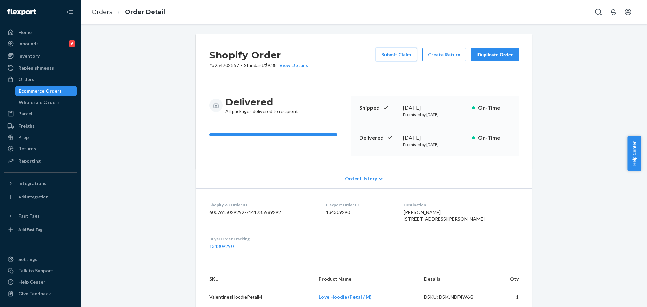
click at [398, 56] on button "Submit Claim" at bounding box center [395, 54] width 41 height 13
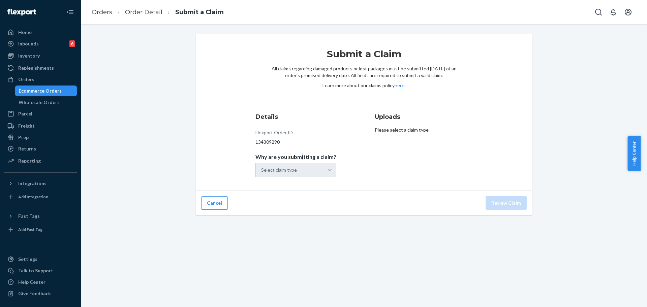
click at [302, 162] on span "Why are you submitting a claim?" at bounding box center [295, 158] width 81 height 9
click at [313, 169] on div "Select claim type" at bounding box center [295, 170] width 81 height 14
click at [324, 166] on div at bounding box center [330, 169] width 12 height 13
click at [262, 167] on input "Why are you submitting a claim? Select claim type" at bounding box center [261, 170] width 1 height 7
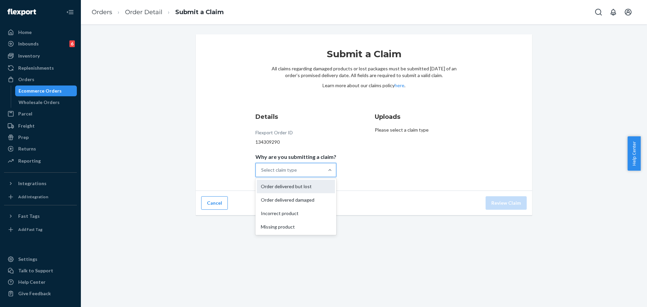
click at [321, 187] on div "Order delivered but lost" at bounding box center [296, 186] width 78 height 13
click at [262, 173] on input "Why are you submitting a claim? option Order delivered but lost focused, 0 of 4…" at bounding box center [261, 170] width 1 height 7
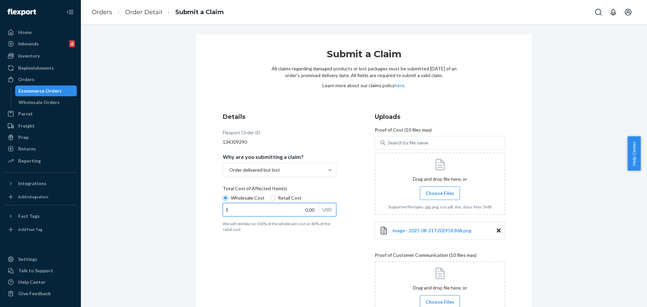
drag, startPoint x: 314, startPoint y: 208, endPoint x: 310, endPoint y: 208, distance: 3.7
click at [313, 208] on input "0.00" at bounding box center [270, 209] width 95 height 13
type input "79.00"
click at [496, 232] on icon at bounding box center [498, 231] width 4 height 4
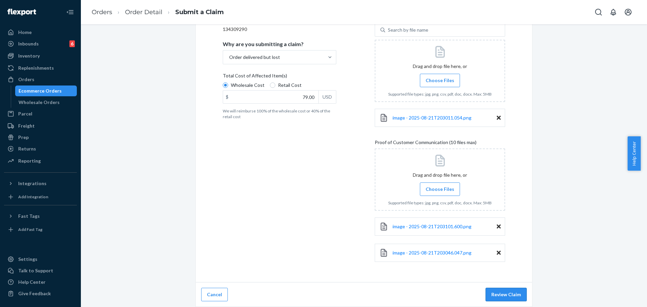
click at [492, 295] on button "Review Claim" at bounding box center [505, 294] width 41 height 13
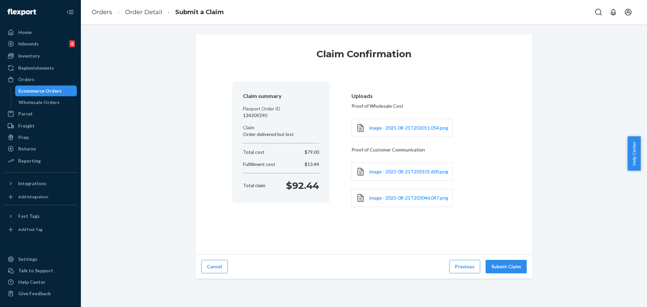
scroll to position [0, 0]
click at [510, 265] on button "Submit Claim" at bounding box center [505, 266] width 41 height 13
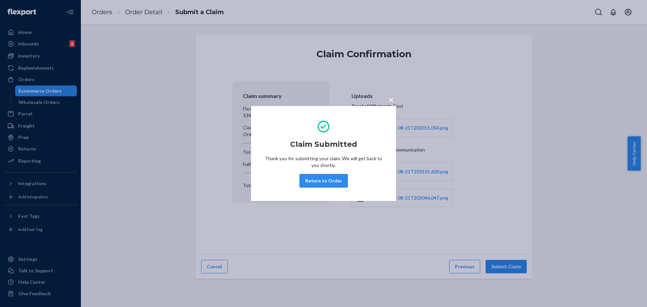
click at [333, 181] on button "Return to Order" at bounding box center [323, 180] width 48 height 13
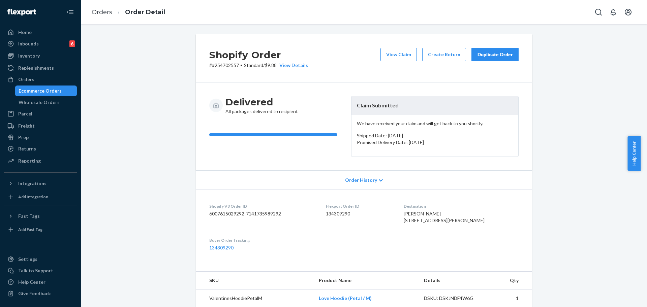
click at [230, 64] on p "# #254702557 • Standard / $9.88 View Details" at bounding box center [258, 65] width 99 height 7
copy p "254702557"
drag, startPoint x: 67, startPoint y: 80, endPoint x: 77, endPoint y: 66, distance: 17.3
click at [67, 80] on div "Orders" at bounding box center [40, 79] width 71 height 9
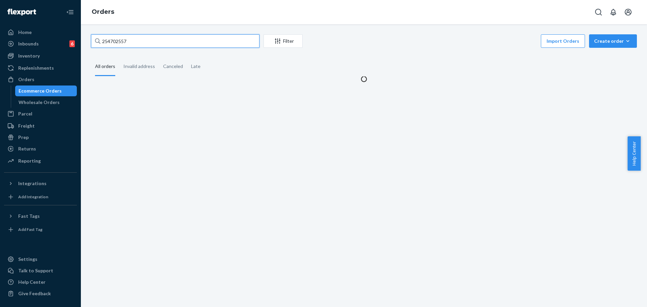
click at [163, 46] on input "254702557" at bounding box center [175, 40] width 168 height 13
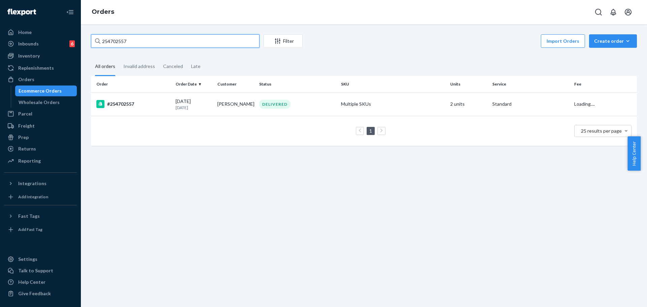
click at [163, 45] on input "254702557" at bounding box center [175, 40] width 168 height 13
paste input "all items"
click at [222, 46] on input "all items" at bounding box center [175, 40] width 168 height 13
click at [221, 46] on input "all items" at bounding box center [175, 40] width 168 height 13
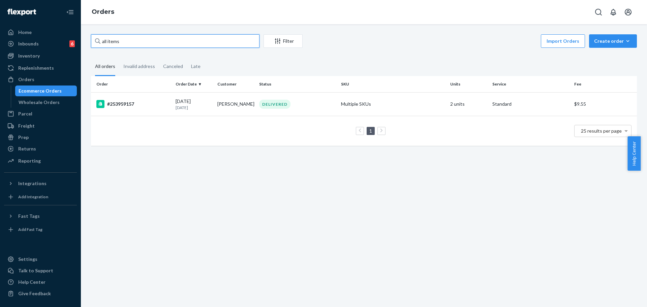
click at [220, 43] on input "all items" at bounding box center [175, 40] width 168 height 13
paste input "#254371452"
click at [220, 43] on input "all #254371452" at bounding box center [175, 40] width 168 height 13
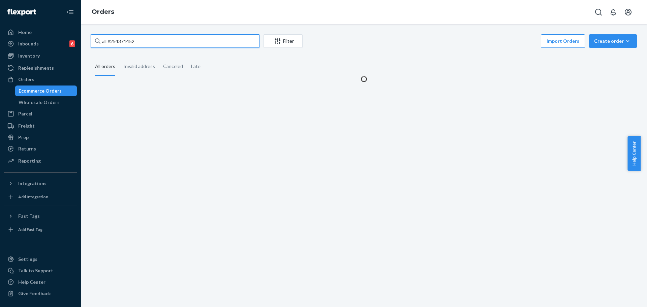
paste input "text"
type input "#254371452"
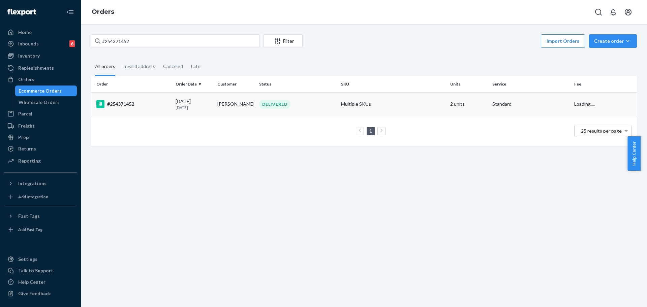
click at [347, 99] on td "Multiple SKUs" at bounding box center [392, 104] width 109 height 24
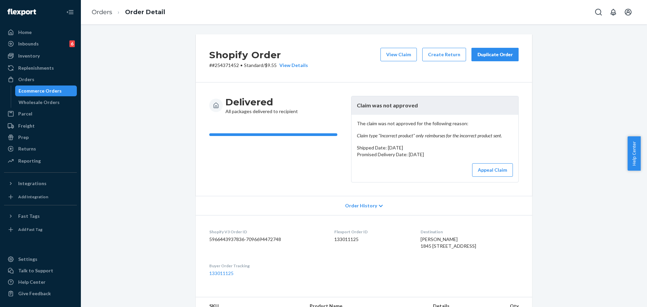
drag, startPoint x: 646, startPoint y: 188, endPoint x: 646, endPoint y: 236, distance: 47.5
click at [640, 236] on body "Home Inbounds 6 Shipping Plans Problems 6 Inventory Products Replenishments Ord…" at bounding box center [323, 153] width 647 height 307
click at [569, 252] on div "Shopify Order # #254371452 • Standard / $9.55 View Details View Claim Create Re…" at bounding box center [364, 276] width 556 height 485
click at [481, 55] on div "Duplicate Order" at bounding box center [495, 54] width 36 height 7
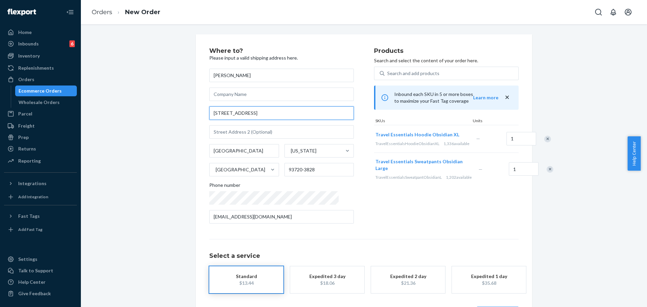
click at [297, 112] on input "[STREET_ADDRESS]" at bounding box center [281, 112] width 144 height 13
paste input "e [STREET_ADDRESS]"
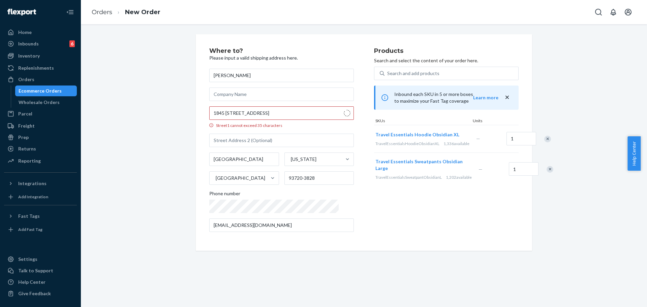
type input "[STREET_ADDRESS]"
type input "Apt 129"
type input "93720"
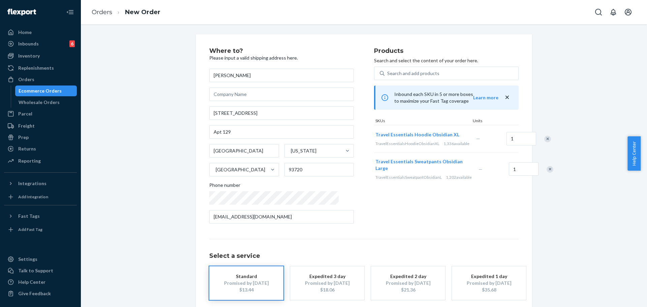
drag, startPoint x: 120, startPoint y: 139, endPoint x: 232, endPoint y: 147, distance: 112.4
click at [120, 139] on div "Where to? Please input a valid shipping address here. [PERSON_NAME] 1845 [STREE…" at bounding box center [364, 187] width 556 height 306
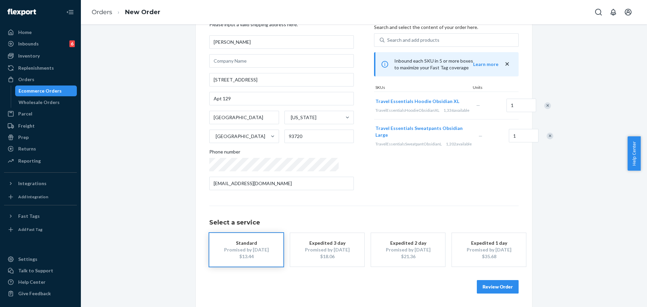
click at [513, 279] on div "Review Order" at bounding box center [363, 283] width 309 height 20
click at [510, 284] on button "Review Order" at bounding box center [498, 286] width 42 height 13
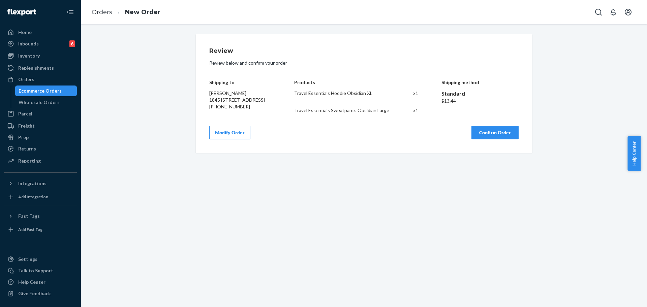
scroll to position [0, 0]
click at [505, 136] on button "Confirm Order" at bounding box center [494, 132] width 47 height 13
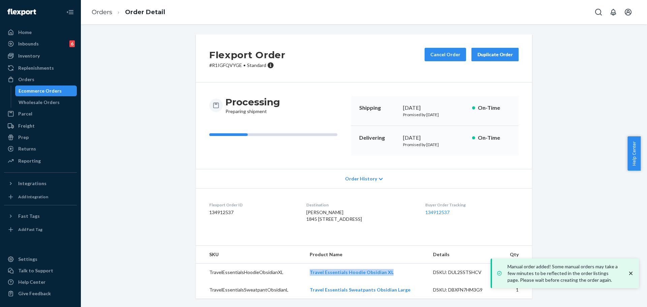
drag, startPoint x: 392, startPoint y: 289, endPoint x: 299, endPoint y: 289, distance: 93.3
click at [299, 282] on tr "TravelEssentialsHoodieObsidianXL Travel Essentials Hoodie Obsidian XL DSKU: DUL…" at bounding box center [364, 273] width 336 height 18
click at [299, 282] on td "TravelEssentialsHoodieObsidianXL" at bounding box center [250, 273] width 108 height 18
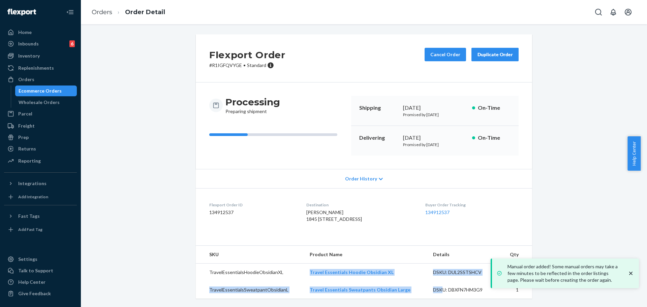
scroll to position [13, 0]
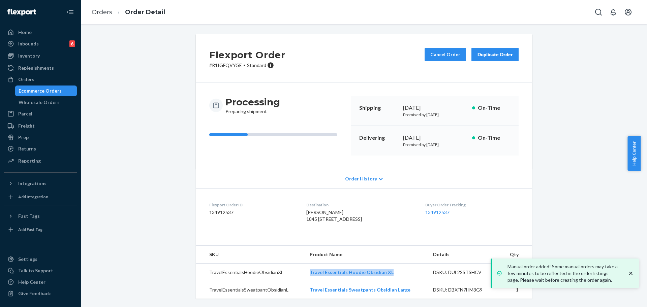
drag, startPoint x: 299, startPoint y: 289, endPoint x: 407, endPoint y: 264, distance: 110.9
click at [407, 264] on tr "TravelEssentialsHoodieObsidianXL Travel Essentials Hoodie Obsidian XL DSKU: DUL…" at bounding box center [364, 273] width 336 height 18
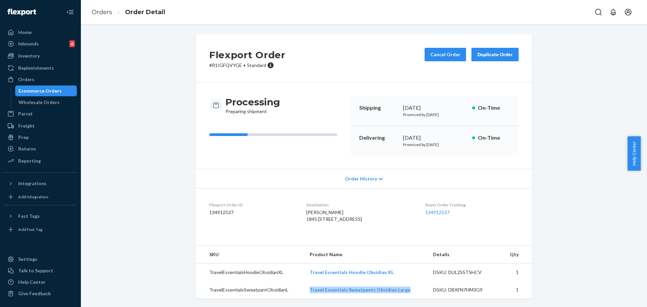
drag, startPoint x: 406, startPoint y: 293, endPoint x: 301, endPoint y: 294, distance: 105.1
click at [301, 294] on tr "TravelEssentialsSweatpantObsidianL Travel Essentials Sweatpants Obsidian Large …" at bounding box center [364, 290] width 336 height 18
copy tr "Travel Essentials Sweatpants Obsidian Large"
